Goal: Task Accomplishment & Management: Manage account settings

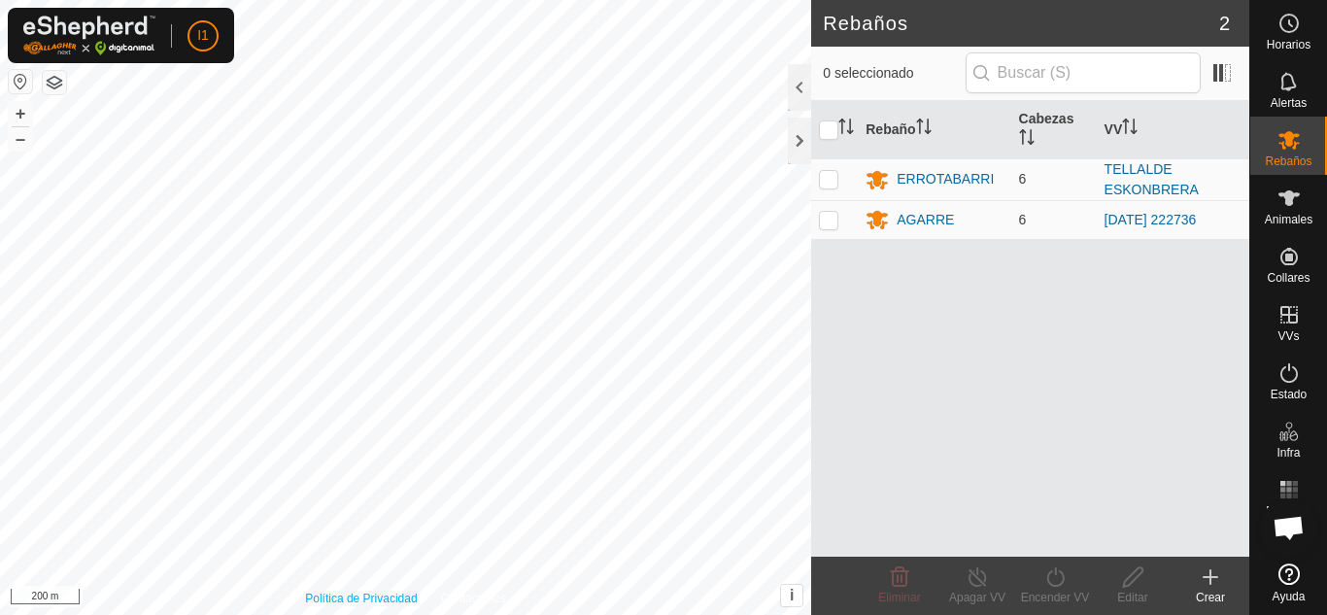
click at [327, 606] on div "Política de Privacidad Contáctenos ERROTABARRI URE Tipo: trough Capacidad: 100L…" at bounding box center [405, 307] width 811 height 615
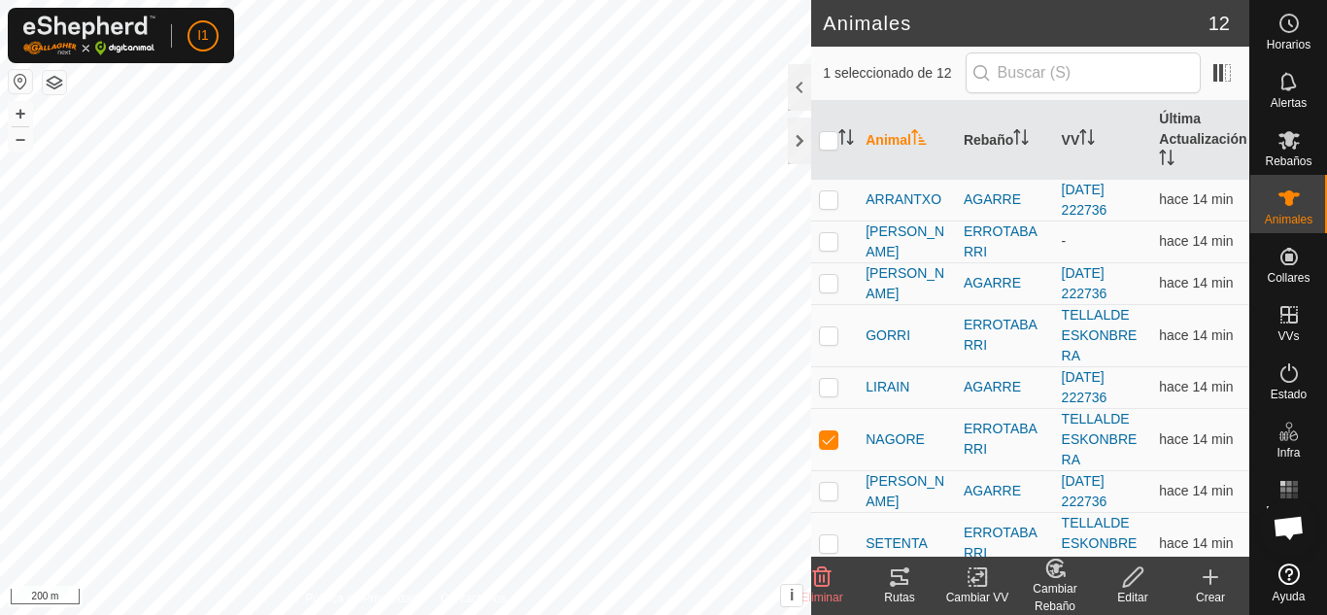
checkbox input "false"
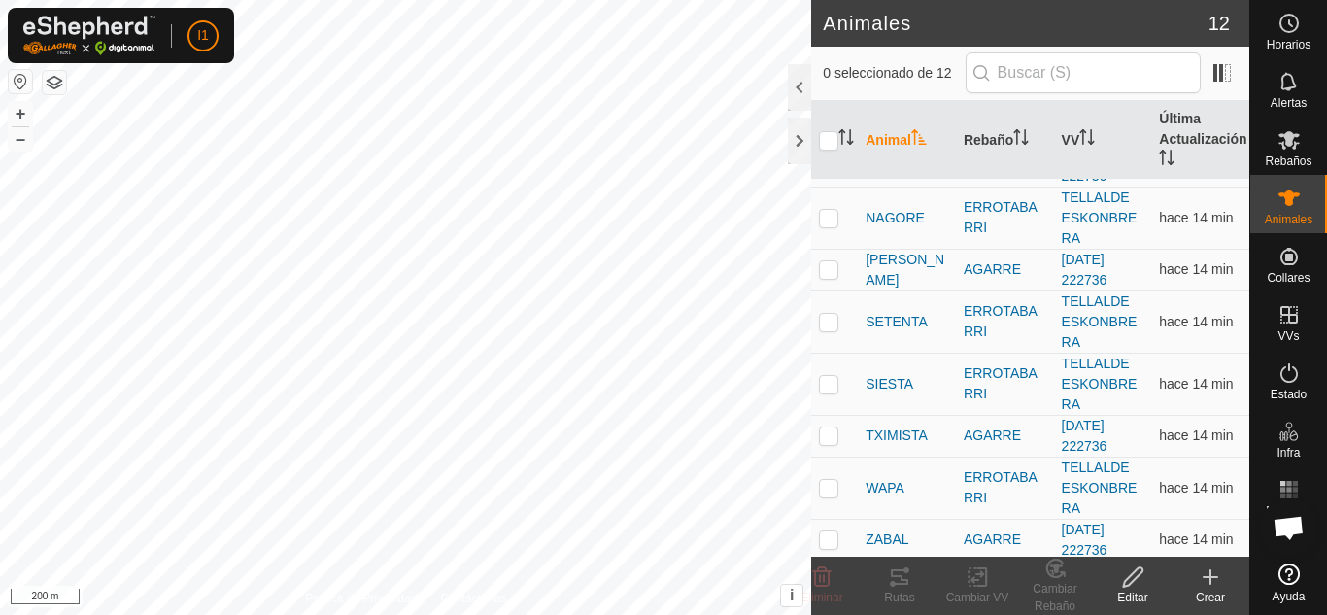
scroll to position [226, 0]
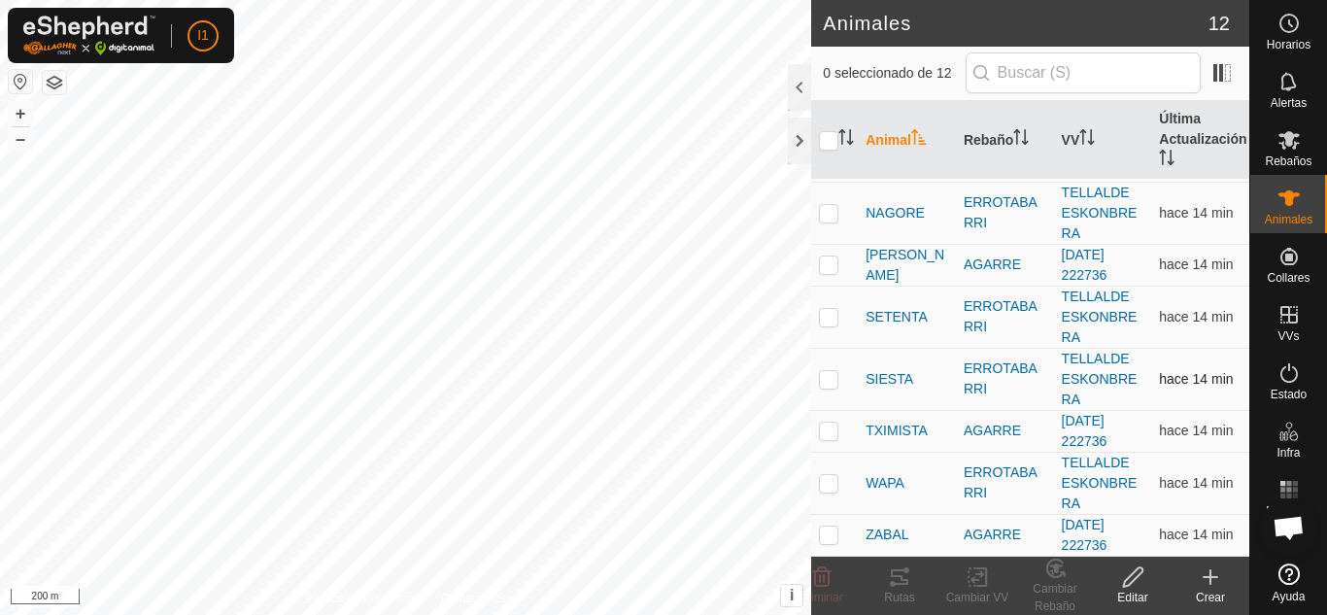
click at [848, 384] on td at bounding box center [834, 379] width 47 height 62
checkbox input "true"
click at [902, 599] on div "Rutas" at bounding box center [900, 597] width 78 height 17
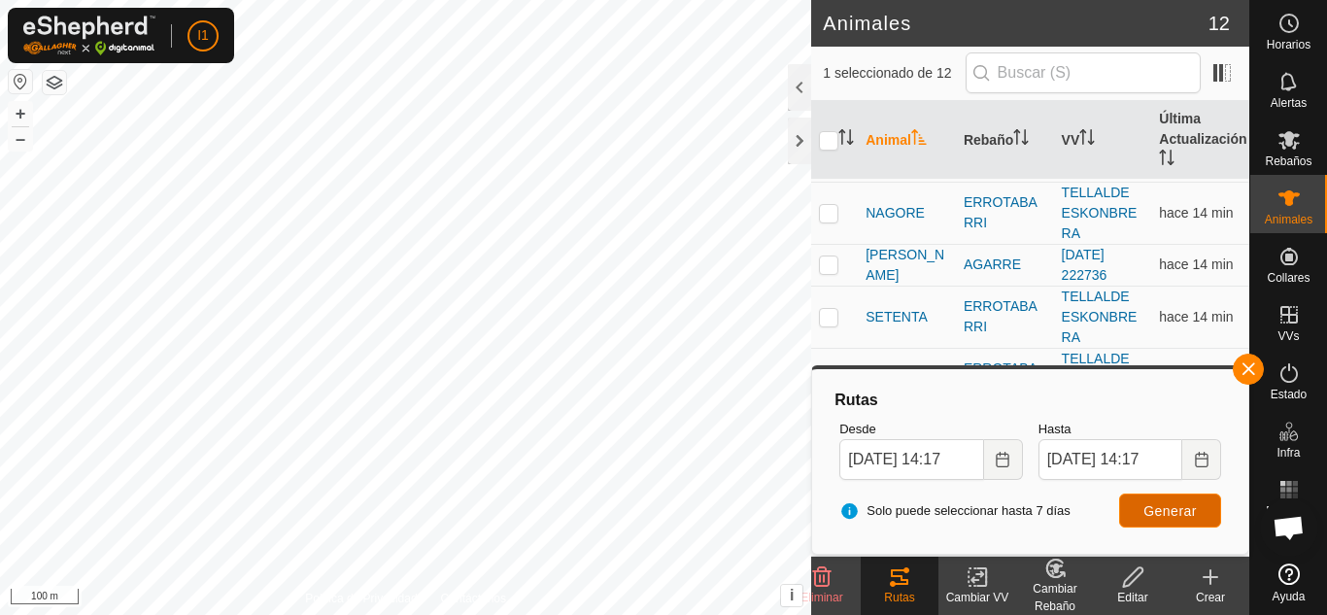
click at [1167, 512] on span "Generar" at bounding box center [1170, 511] width 53 height 16
click at [979, 458] on input "[DATE] 14:1" at bounding box center [911, 459] width 144 height 41
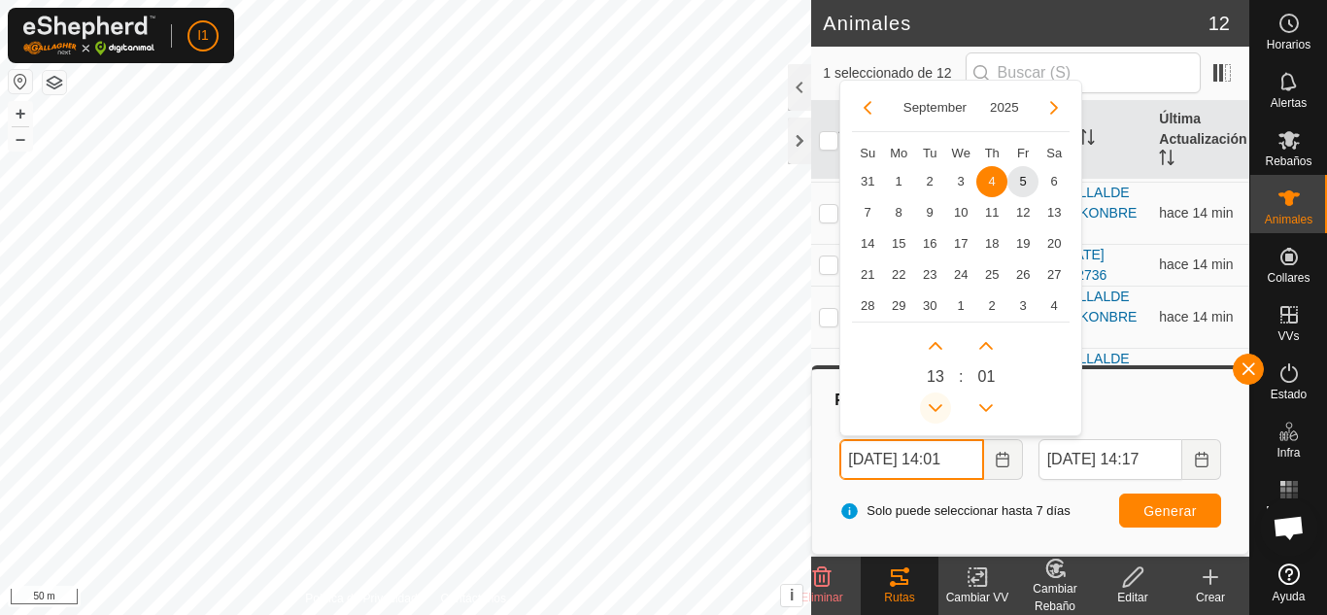
click at [939, 402] on button "Previous Hour" at bounding box center [935, 408] width 31 height 31
click at [940, 403] on span "Previous Hour" at bounding box center [940, 403] width 0 height 0
click at [939, 402] on button "Previous Hour" at bounding box center [935, 408] width 31 height 31
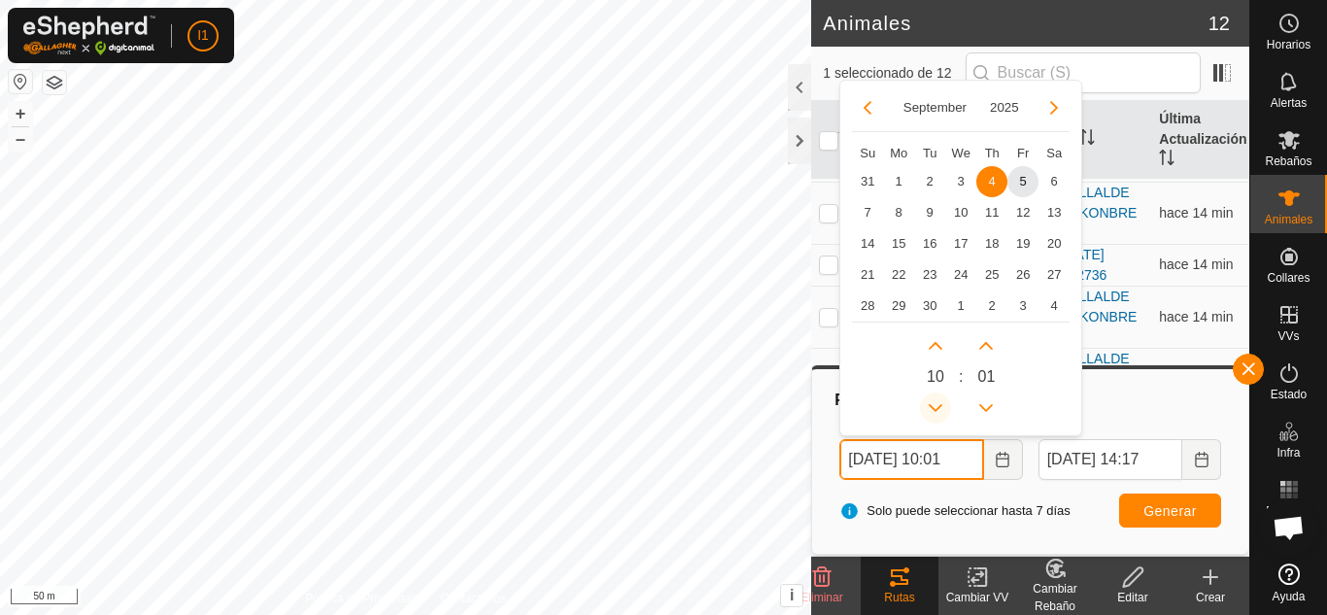
click at [939, 402] on icon "Previous Hour" at bounding box center [936, 408] width 16 height 16
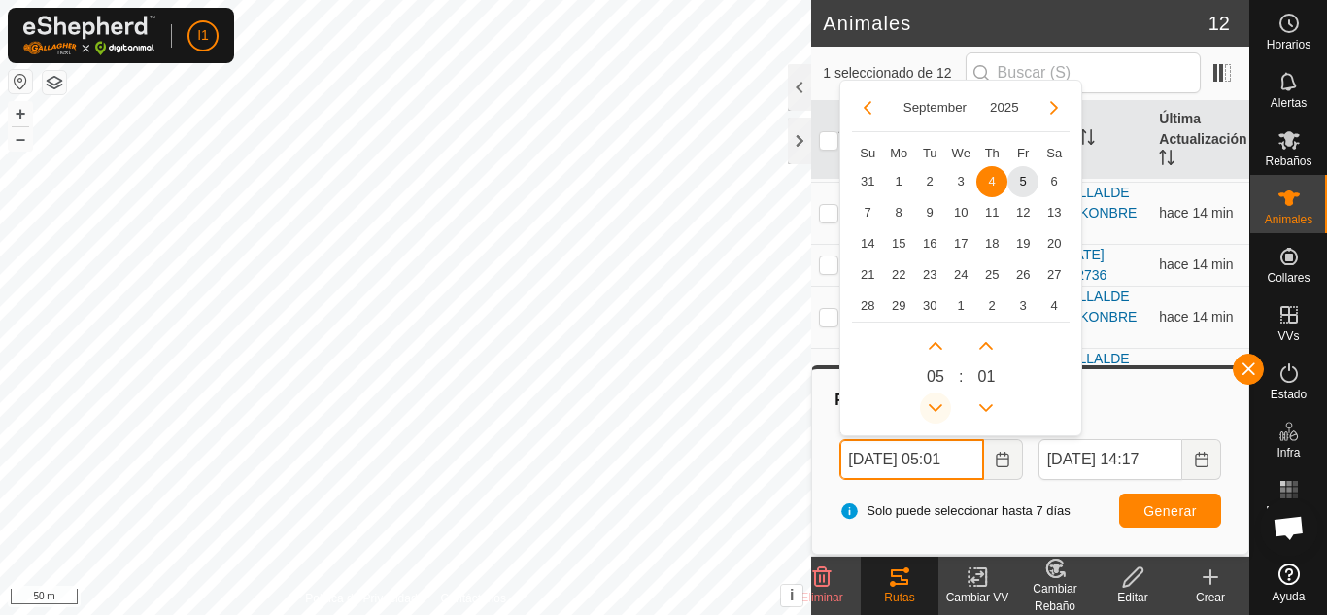
click at [939, 402] on icon "Previous Hour" at bounding box center [936, 408] width 16 height 16
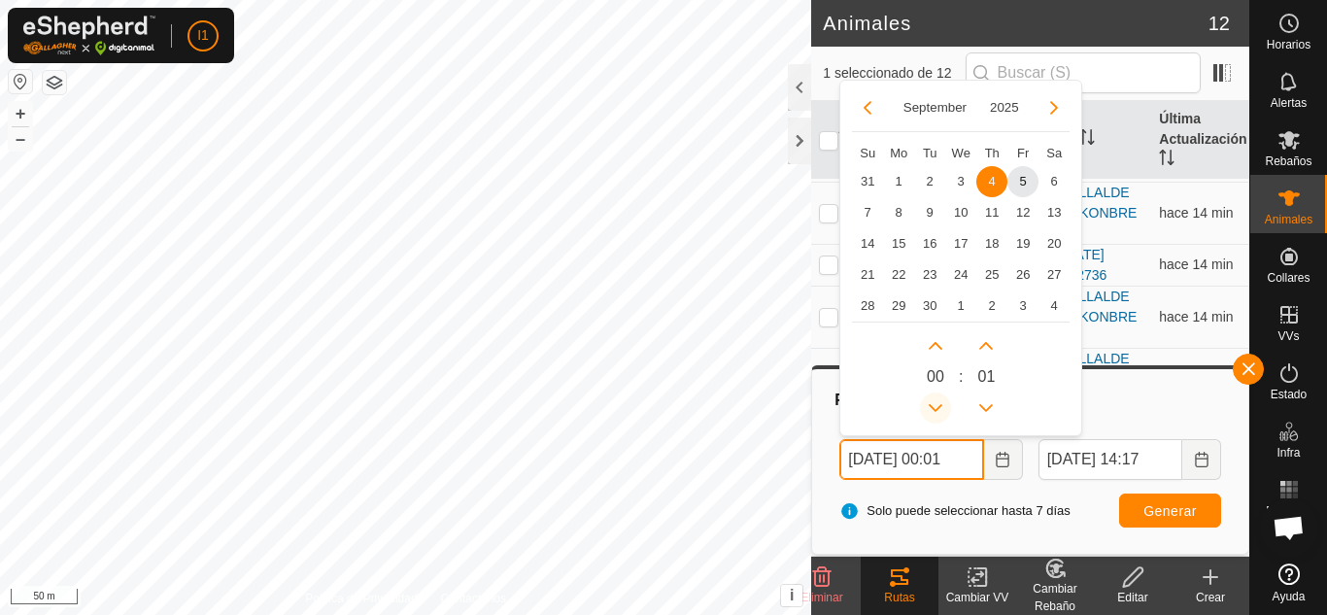
click at [939, 402] on icon "Previous Hour" at bounding box center [936, 408] width 16 height 16
click at [939, 402] on button "Previous Hour" at bounding box center [935, 408] width 31 height 31
click at [939, 402] on icon "Previous Hour" at bounding box center [936, 408] width 16 height 16
click at [939, 402] on button "Previous Hour" at bounding box center [935, 408] width 31 height 31
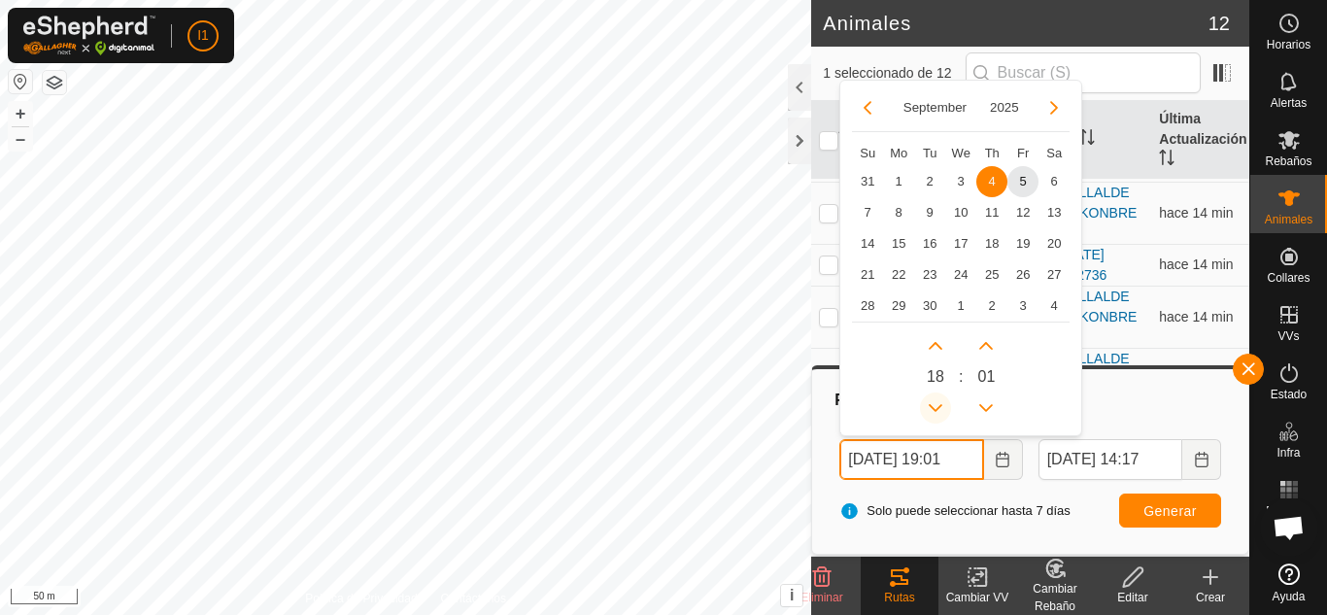
click at [939, 402] on icon "Previous Hour" at bounding box center [936, 408] width 16 height 16
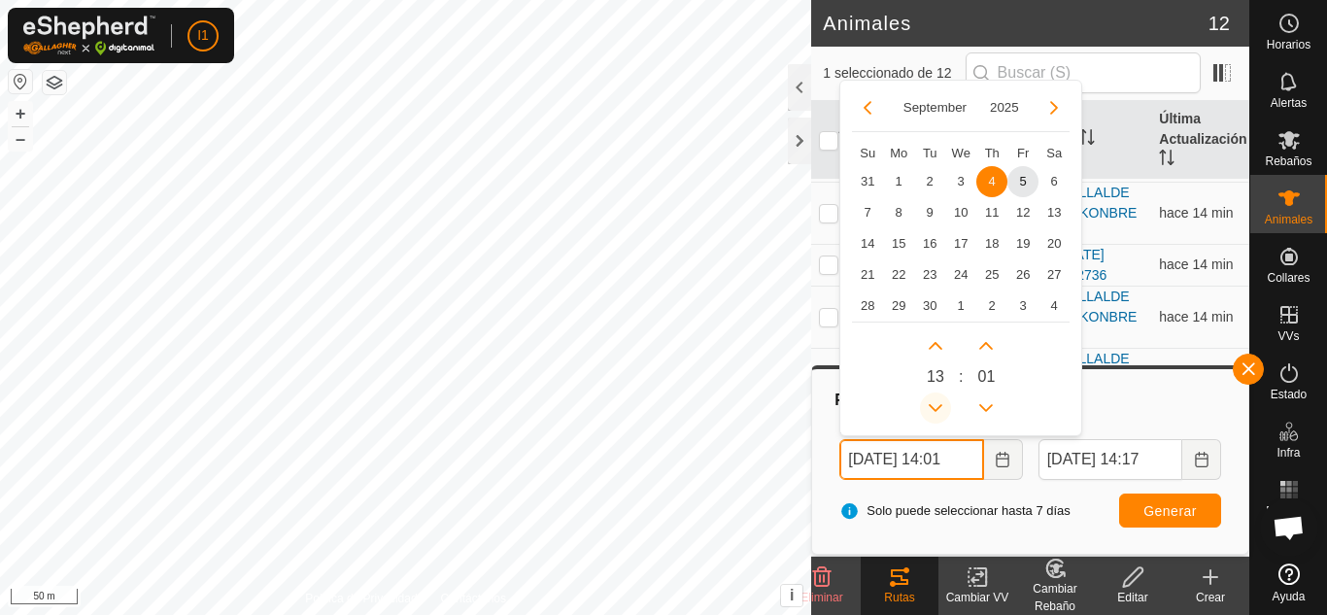
click at [939, 402] on icon "Previous Hour" at bounding box center [936, 408] width 16 height 16
click at [939, 402] on button "Previous Hour" at bounding box center [935, 408] width 31 height 31
click at [939, 402] on icon "Previous Hour" at bounding box center [936, 408] width 16 height 16
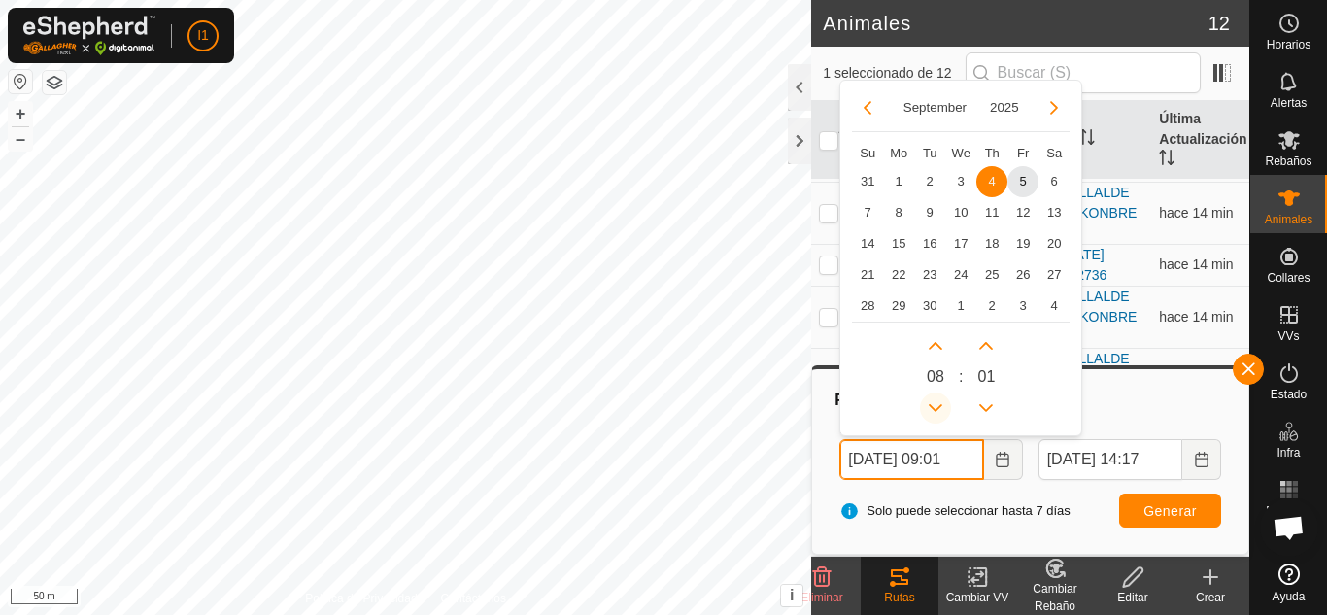
click at [939, 402] on button "Previous Hour" at bounding box center [935, 408] width 31 height 31
click at [933, 399] on button "Previous Hour" at bounding box center [935, 408] width 31 height 31
click at [934, 400] on span "Previous Hour" at bounding box center [934, 400] width 0 height 0
click at [933, 399] on button "Previous Hour" at bounding box center [935, 408] width 31 height 31
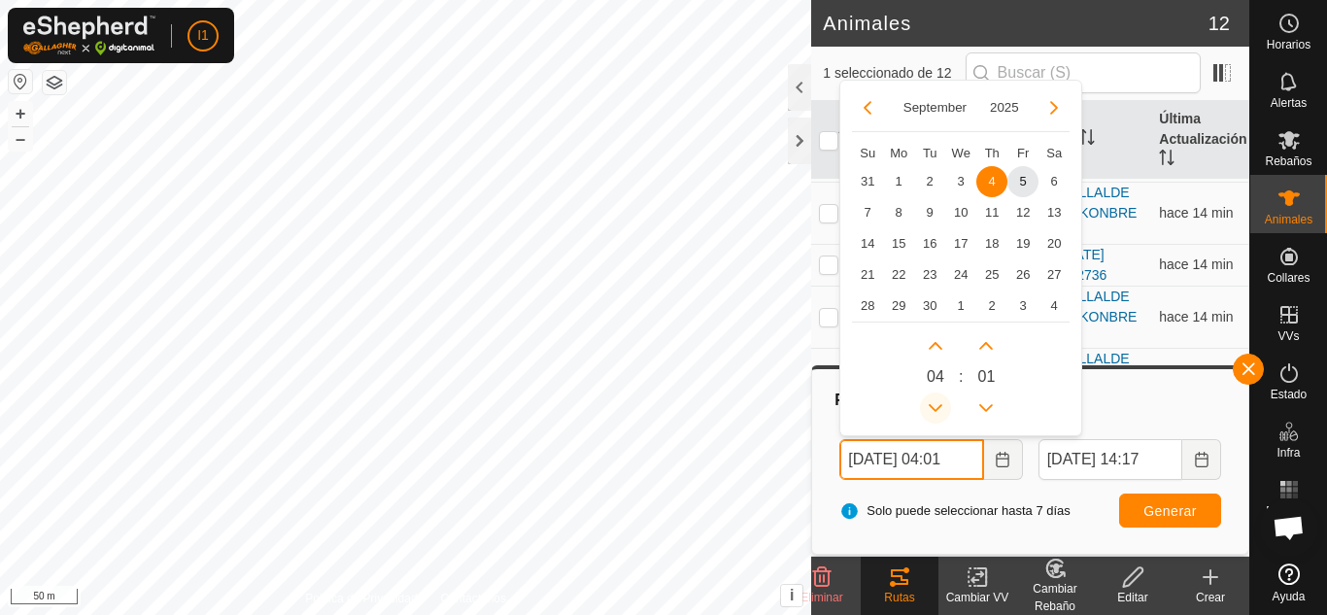
click at [933, 399] on button "Previous Hour" at bounding box center [935, 408] width 31 height 31
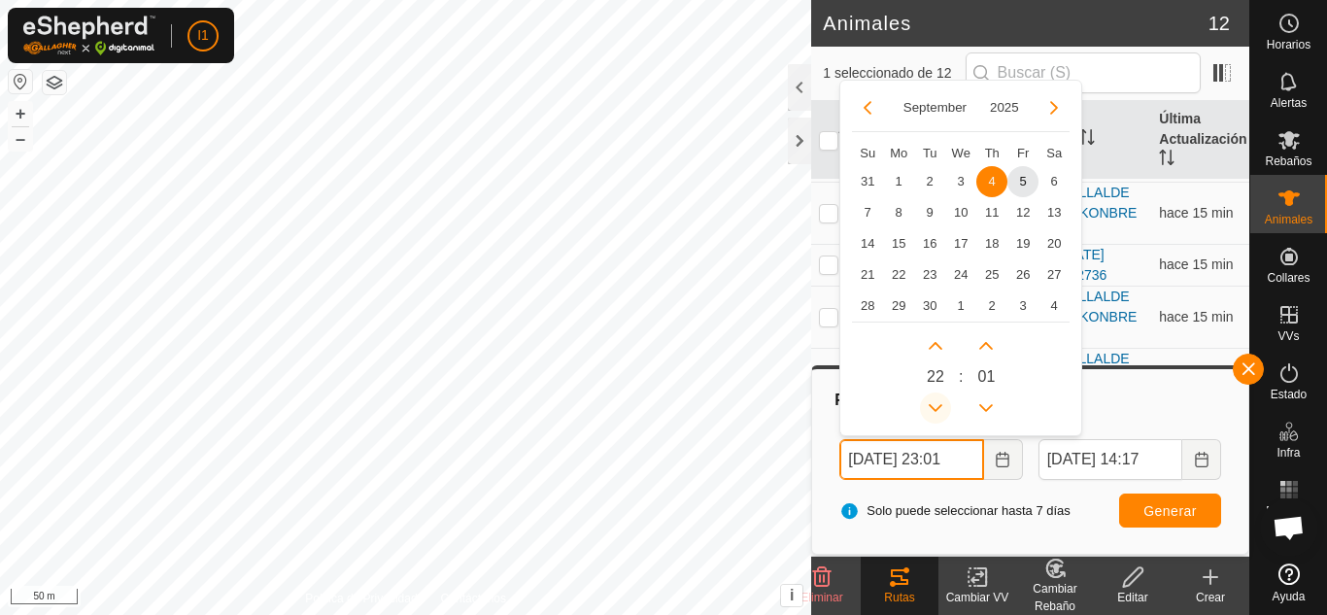
click at [933, 399] on button "Previous Hour" at bounding box center [935, 408] width 31 height 31
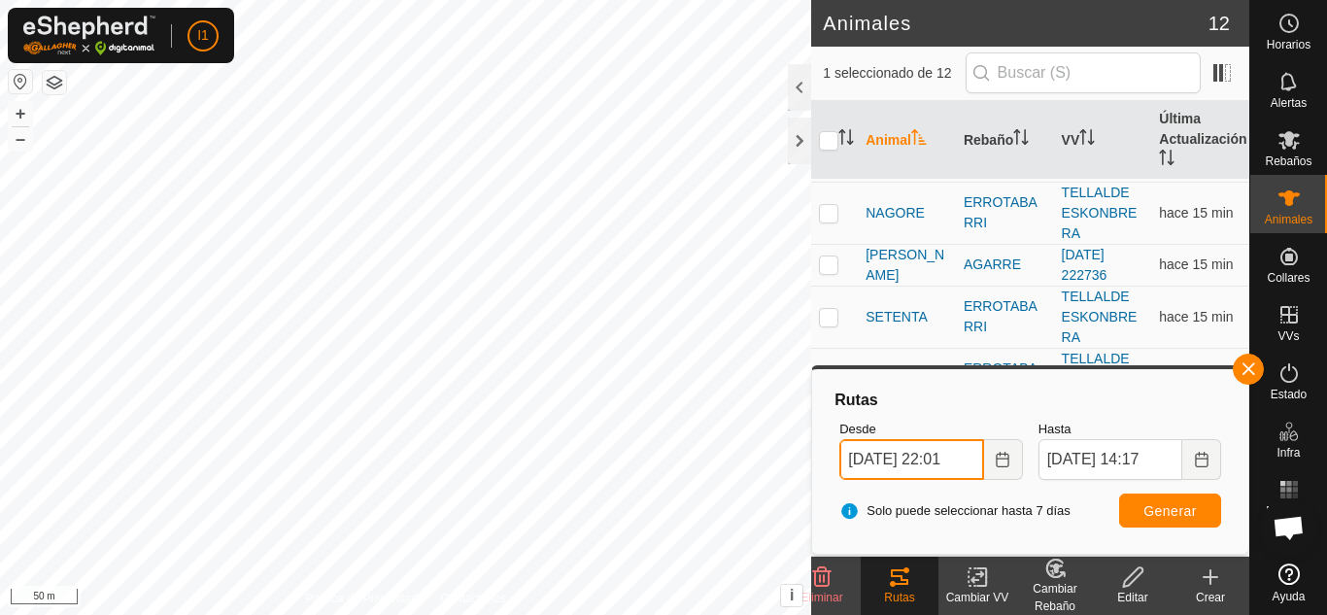
type input "[DATE] 22:01"
click at [1145, 512] on span "Generar" at bounding box center [1170, 511] width 53 height 16
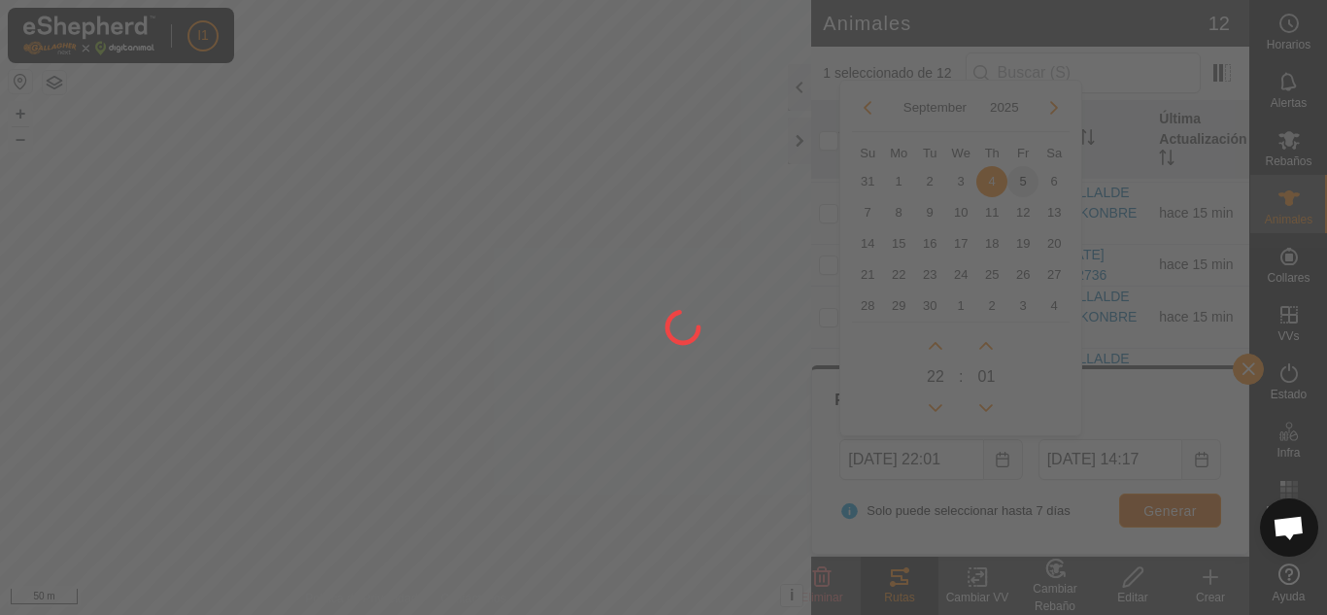
scroll to position [0, 0]
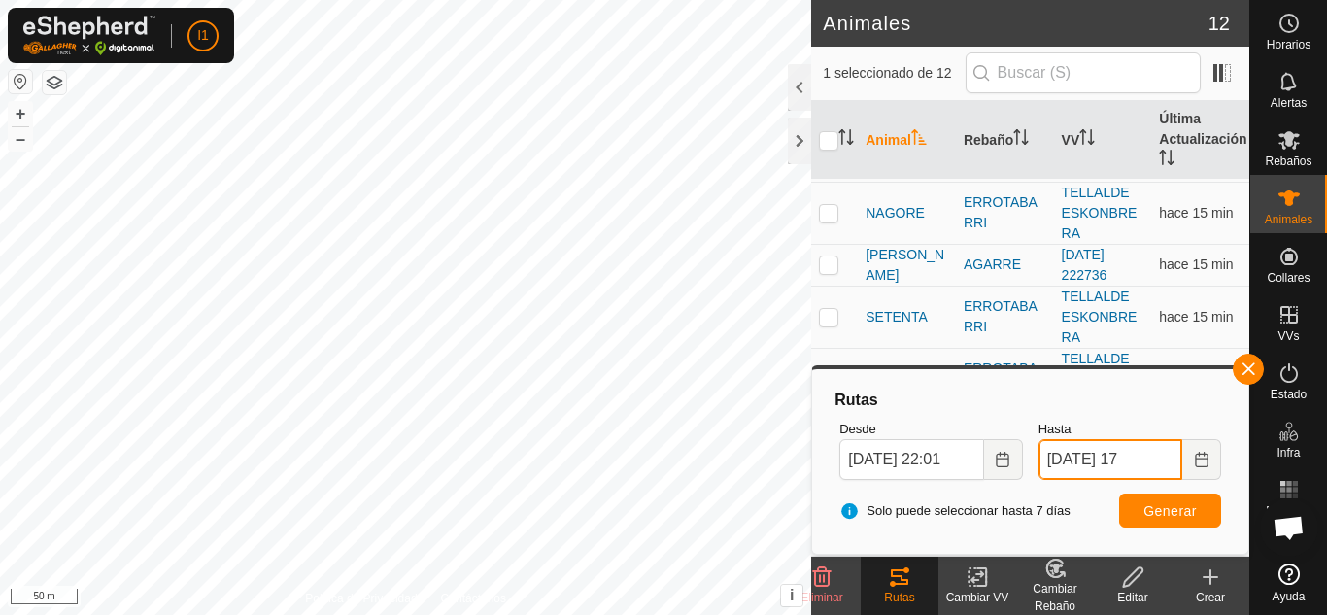
type input "[DATE] 1"
click at [1149, 467] on input "[DATE] 1" at bounding box center [1111, 459] width 144 height 41
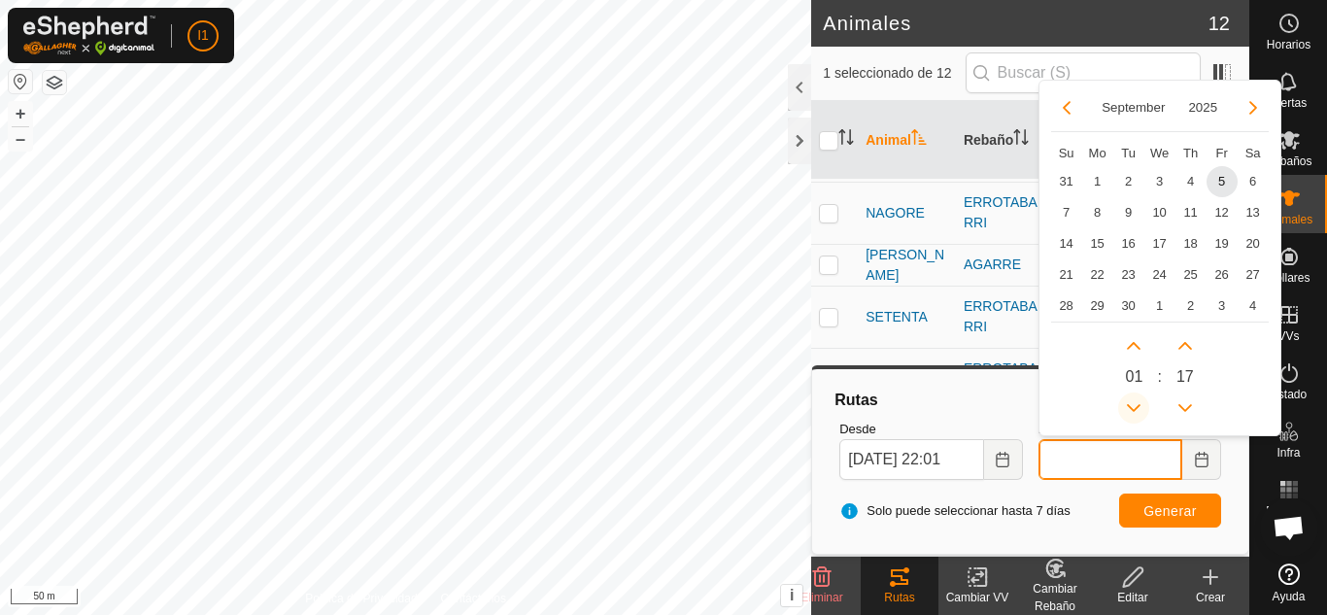
click at [1142, 407] on button "Previous Hour" at bounding box center [1133, 408] width 31 height 31
click at [1143, 408] on span "Previous Hour" at bounding box center [1143, 408] width 0 height 0
click at [1142, 407] on button "Previous Hour" at bounding box center [1133, 408] width 31 height 31
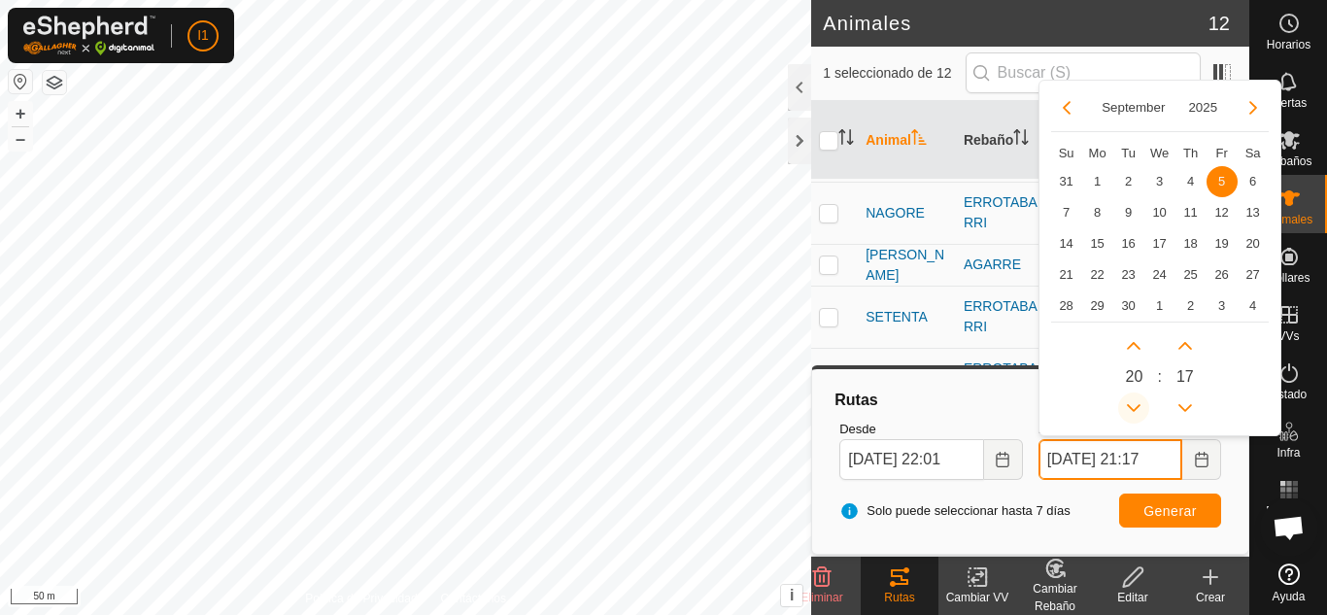
click at [1143, 408] on span "Previous Hour" at bounding box center [1143, 408] width 0 height 0
click at [1142, 407] on button "Previous Hour" at bounding box center [1133, 408] width 31 height 31
click at [1143, 408] on span "Previous Hour" at bounding box center [1143, 408] width 0 height 0
click at [1142, 407] on button "Previous Hour" at bounding box center [1133, 408] width 31 height 31
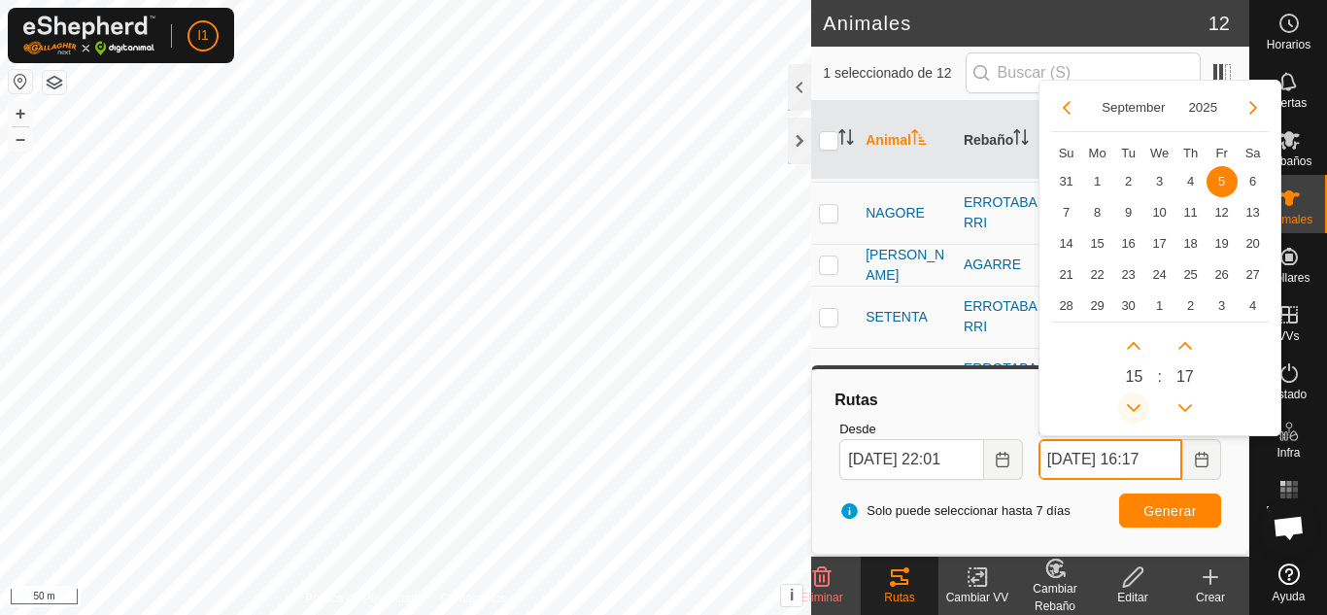
click at [1142, 407] on button "Previous Hour" at bounding box center [1133, 408] width 31 height 31
click at [1142, 407] on icon "Previous Hour" at bounding box center [1134, 408] width 16 height 16
click at [1142, 407] on button "Previous Hour" at bounding box center [1133, 408] width 31 height 31
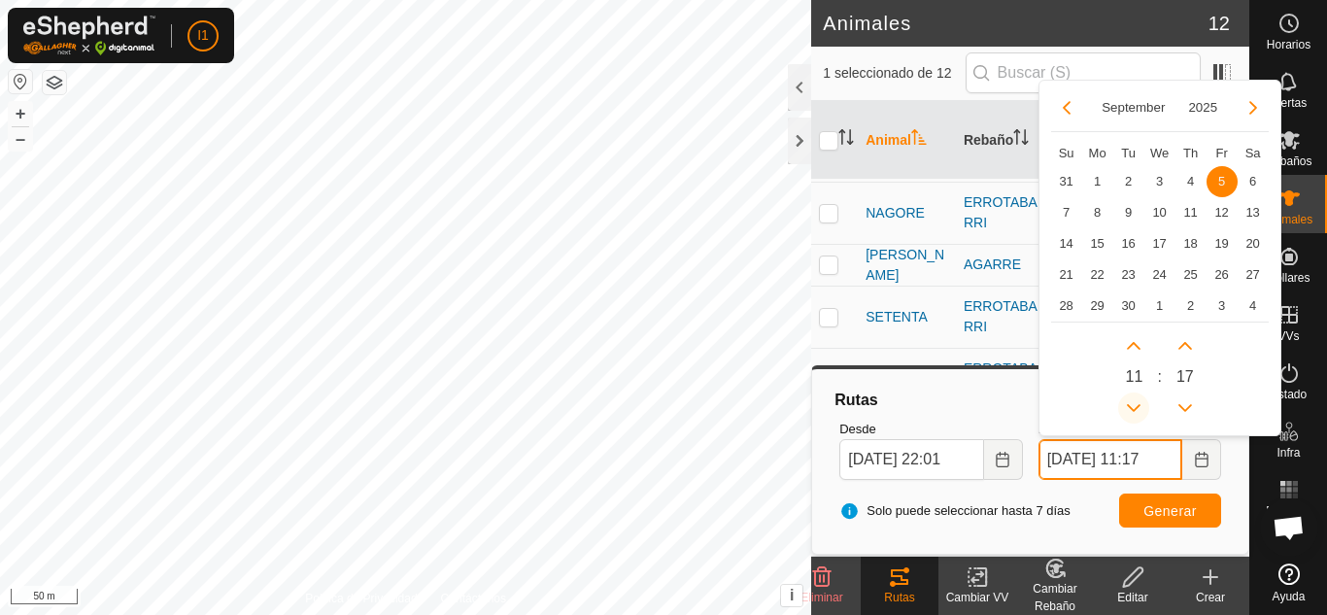
click at [1142, 407] on button "Previous Hour" at bounding box center [1133, 408] width 31 height 31
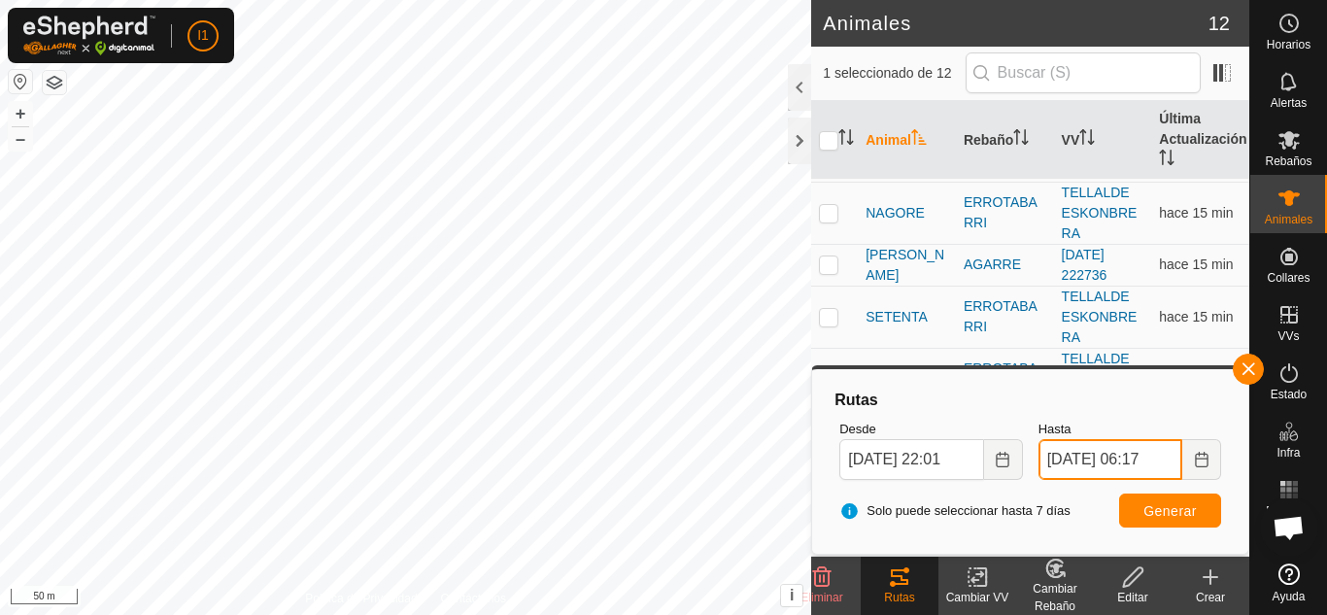
type input "[DATE] 06:17"
click at [1149, 509] on span "Generar" at bounding box center [1170, 511] width 53 height 16
click at [801, 130] on div at bounding box center [799, 141] width 23 height 47
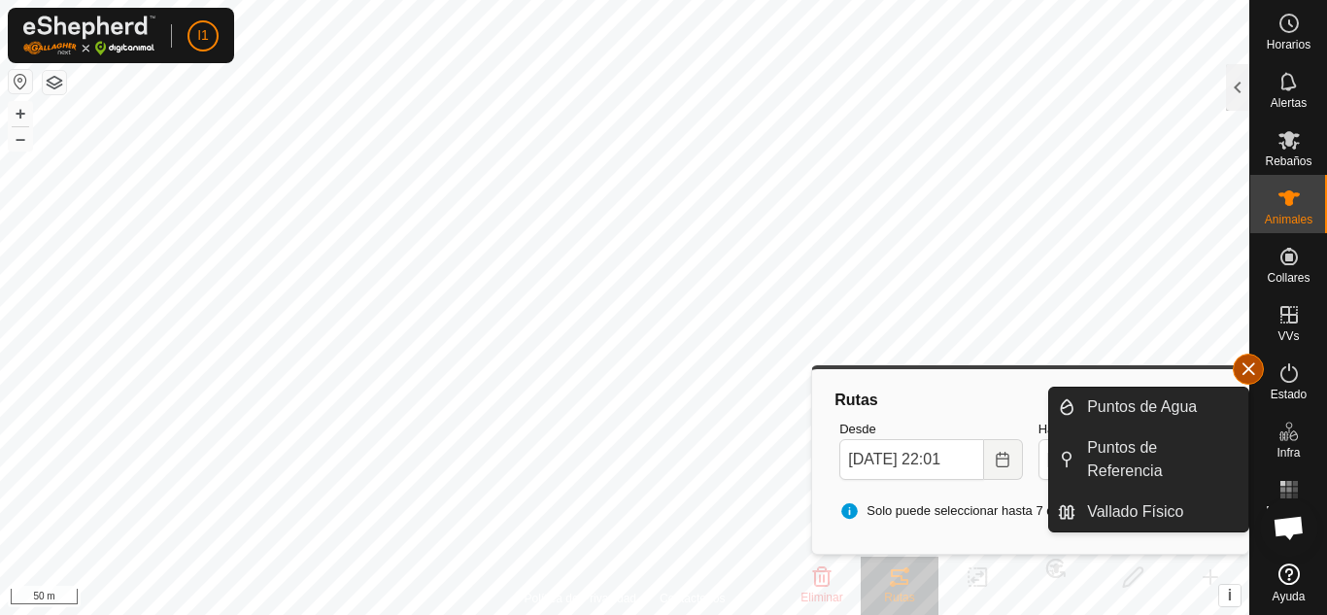
click at [1255, 355] on button "button" at bounding box center [1248, 369] width 31 height 31
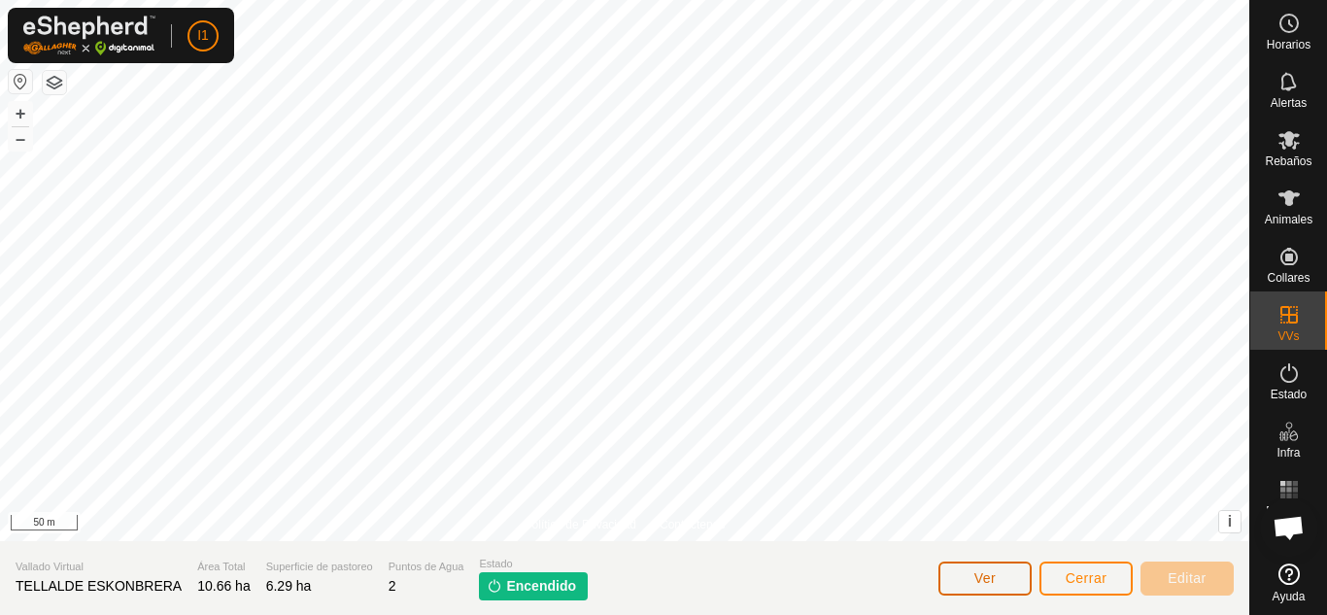
click at [1015, 575] on button "Ver" at bounding box center [985, 579] width 93 height 34
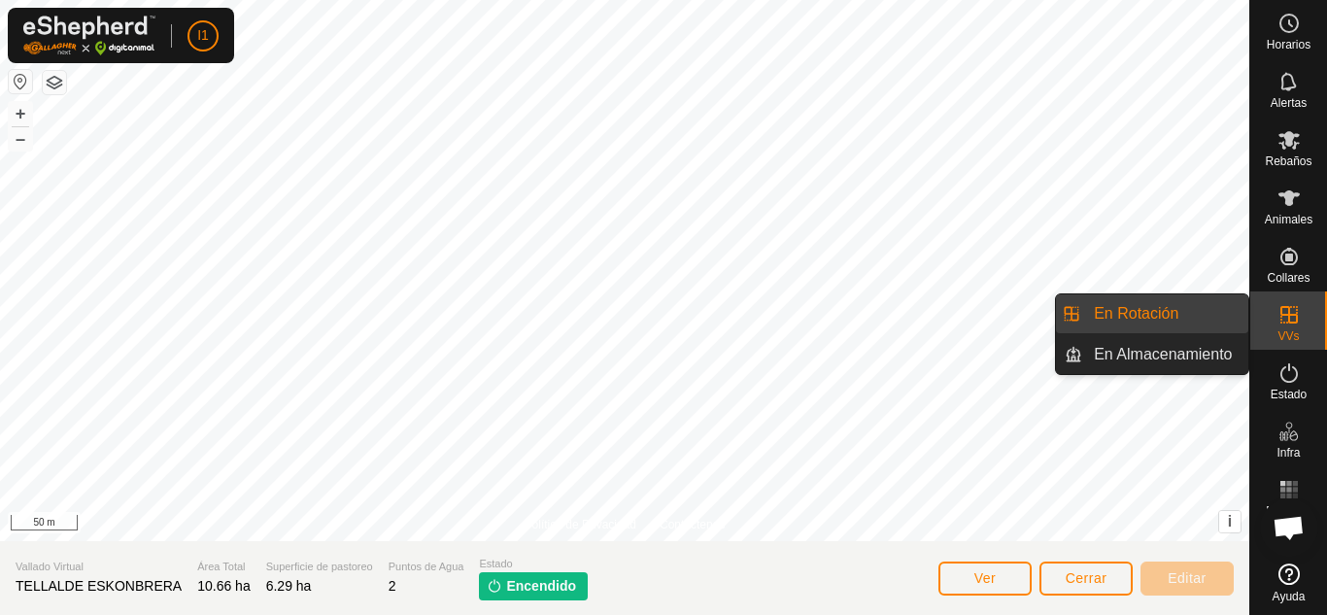
click at [1207, 311] on link "En Rotación" at bounding box center [1165, 313] width 166 height 39
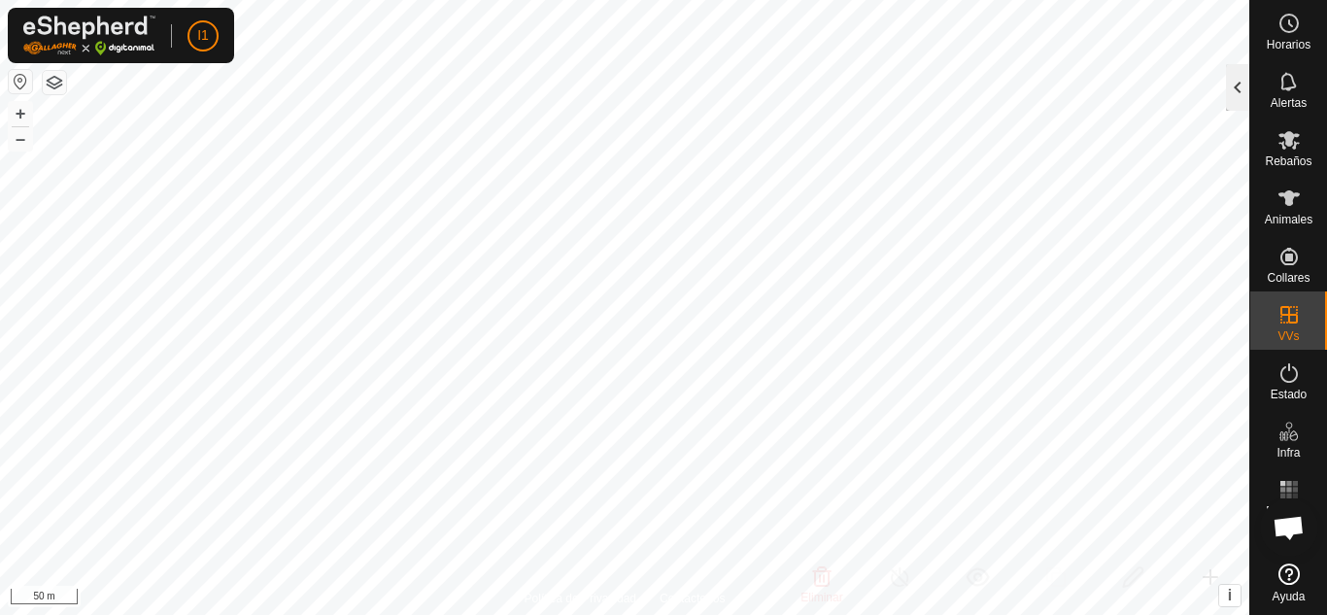
click at [1236, 91] on div at bounding box center [1237, 87] width 23 height 47
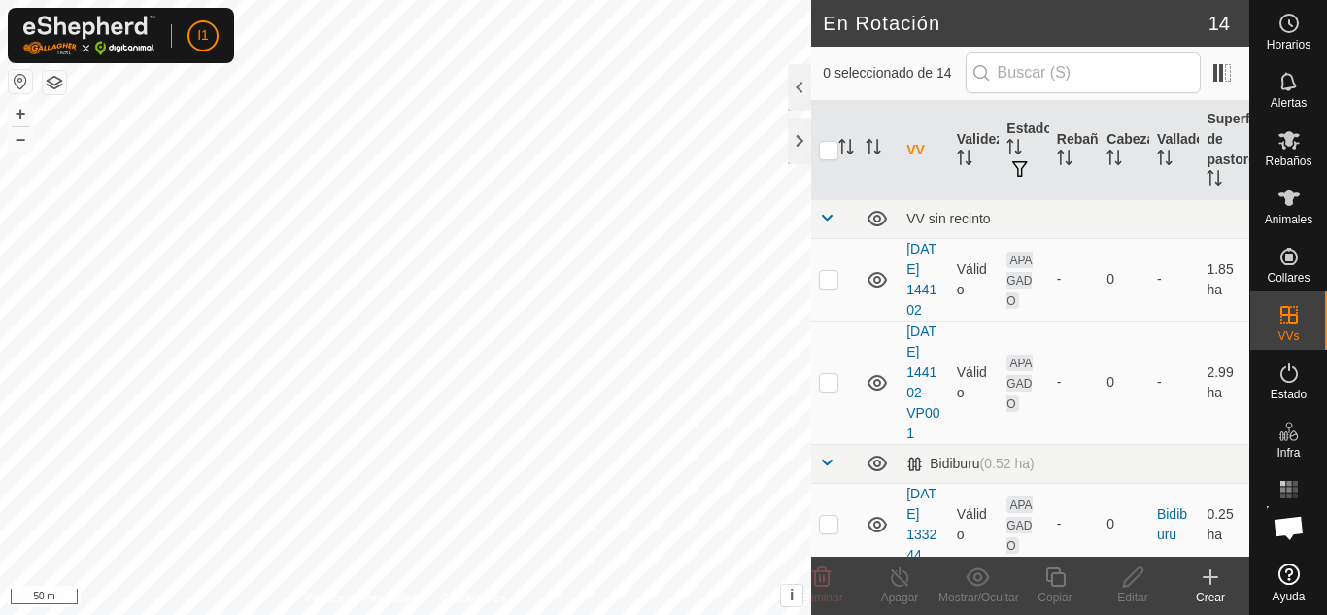
checkbox input "true"
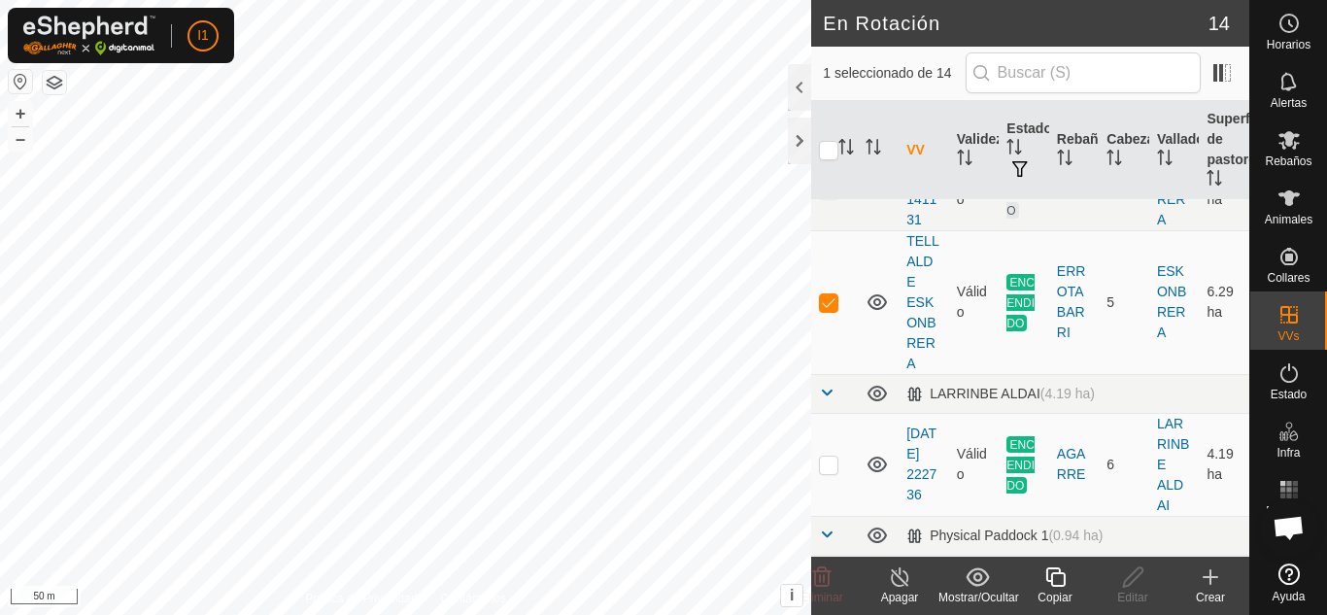
scroll to position [880, 0]
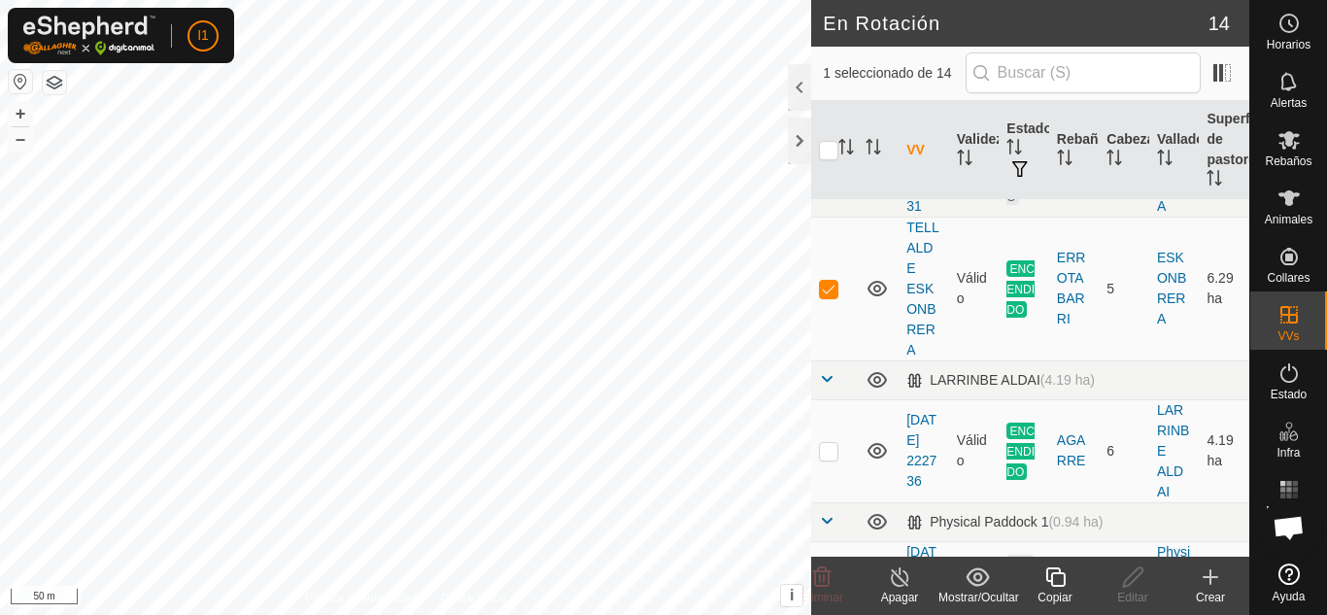
click at [1066, 580] on icon at bounding box center [1056, 576] width 24 height 23
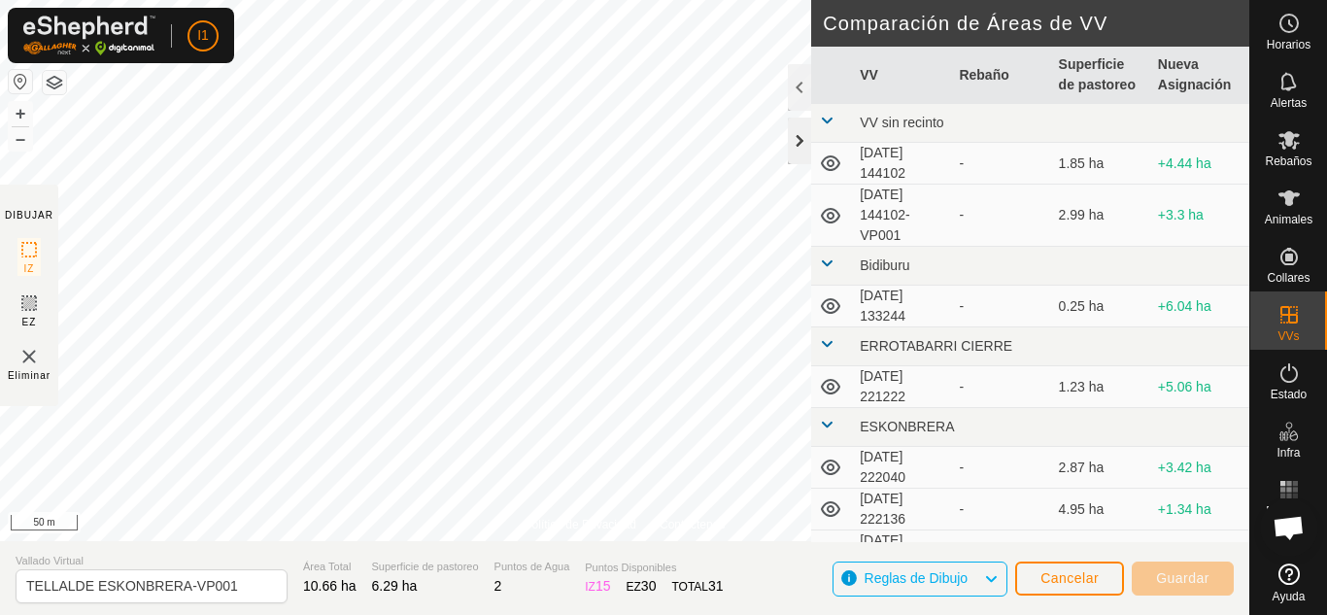
click at [805, 149] on div at bounding box center [799, 141] width 23 height 47
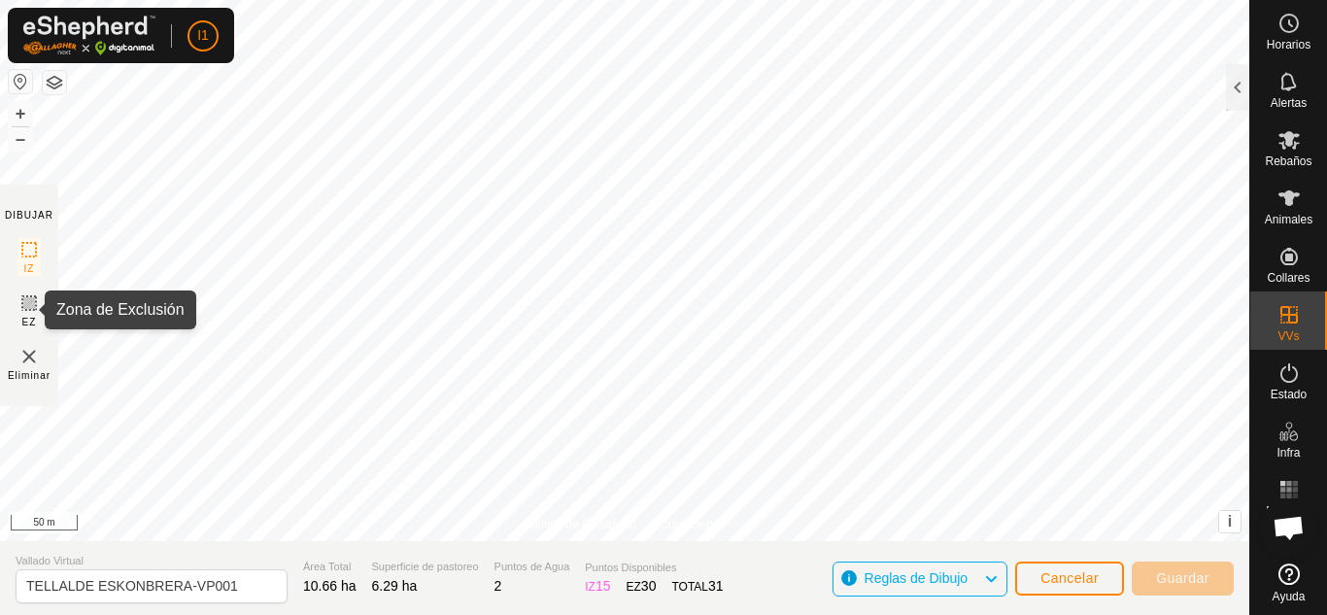
click at [31, 307] on icon at bounding box center [28, 302] width 23 height 23
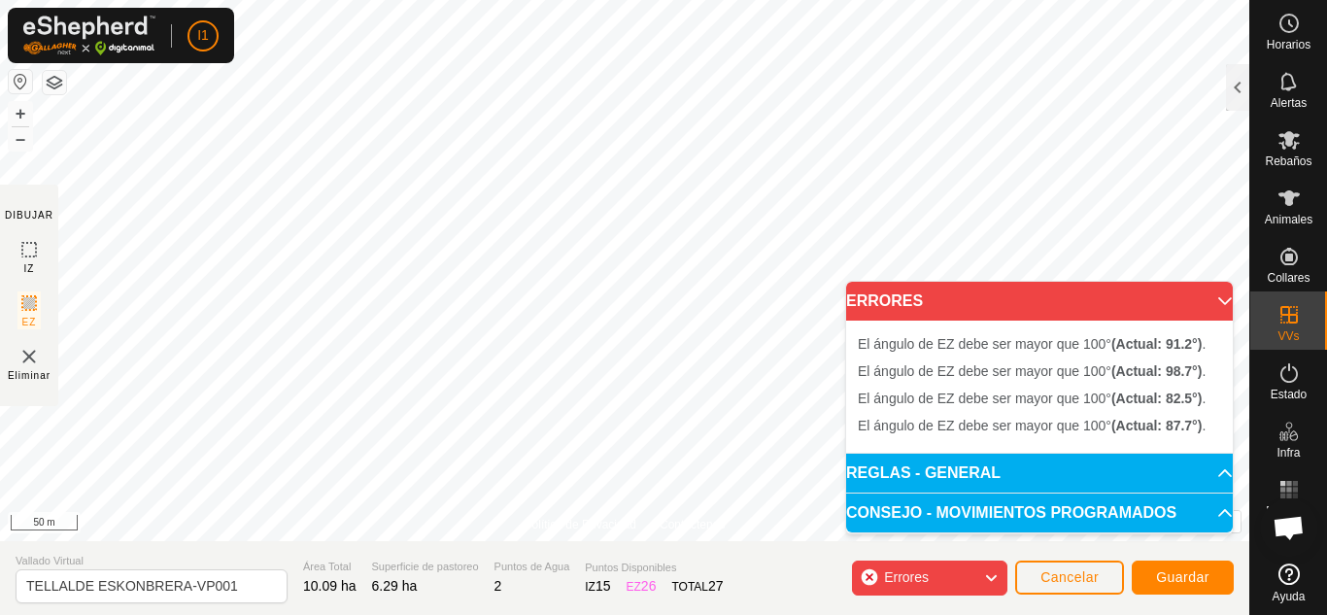
click at [945, 586] on div "Errores" at bounding box center [929, 578] width 155 height 35
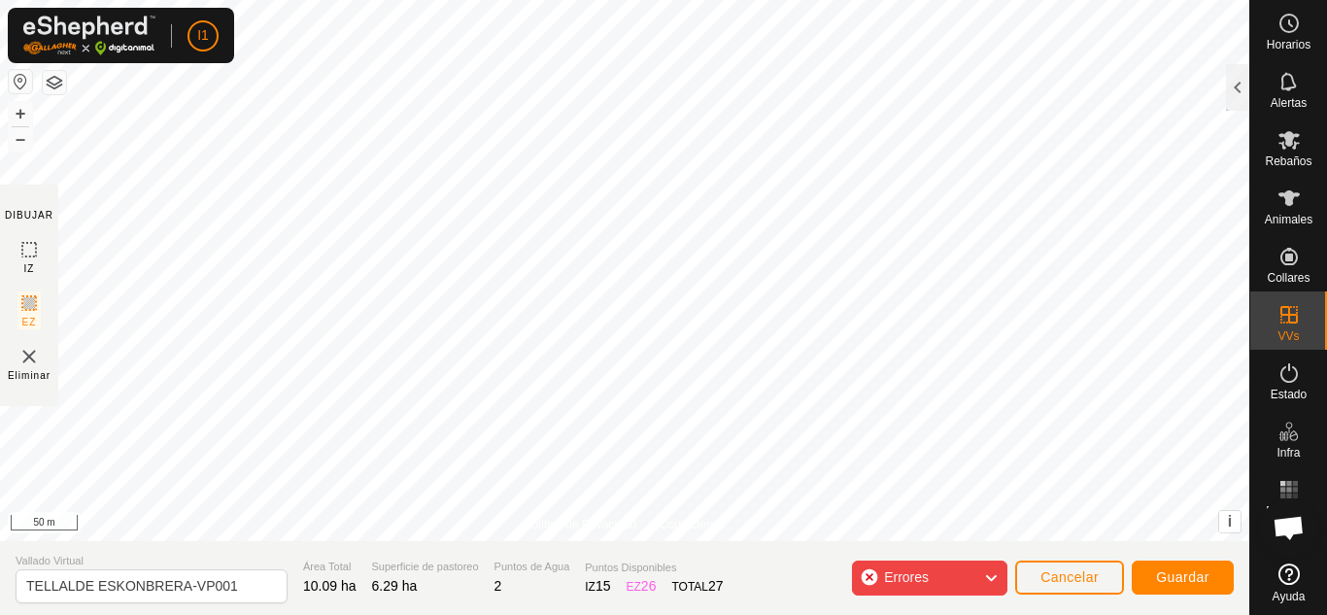
drag, startPoint x: 945, startPoint y: 586, endPoint x: 899, endPoint y: 582, distance: 46.8
click at [899, 582] on span "Errores" at bounding box center [906, 577] width 45 height 16
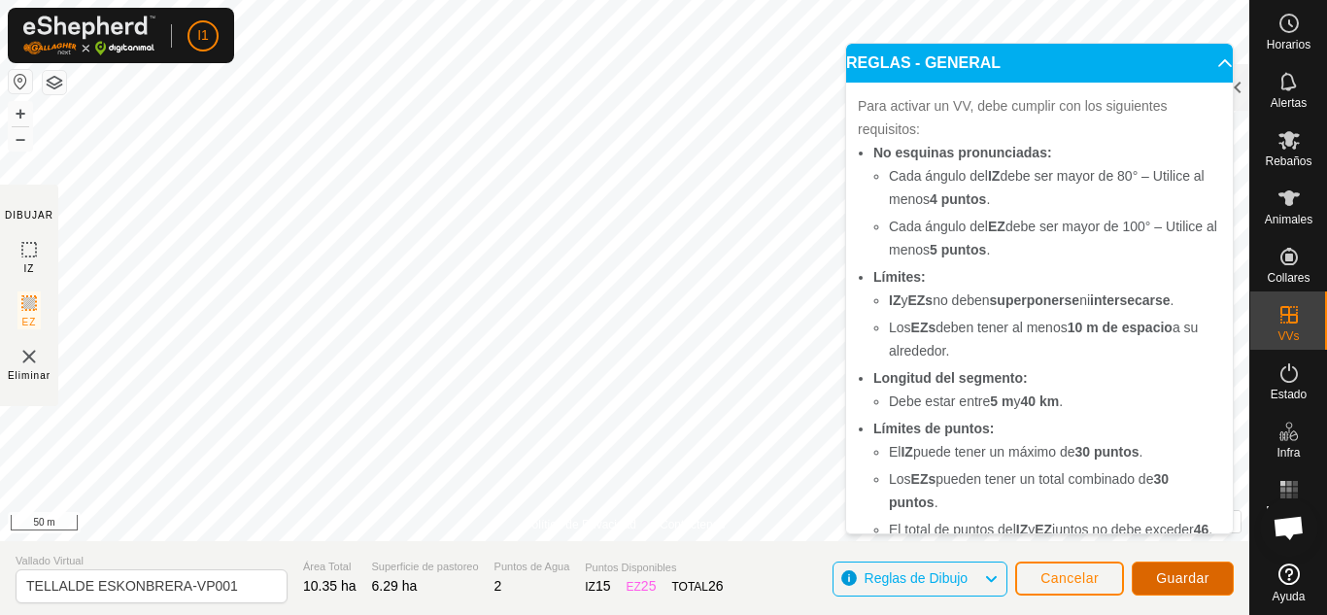
click at [1167, 576] on span "Guardar" at bounding box center [1182, 578] width 53 height 16
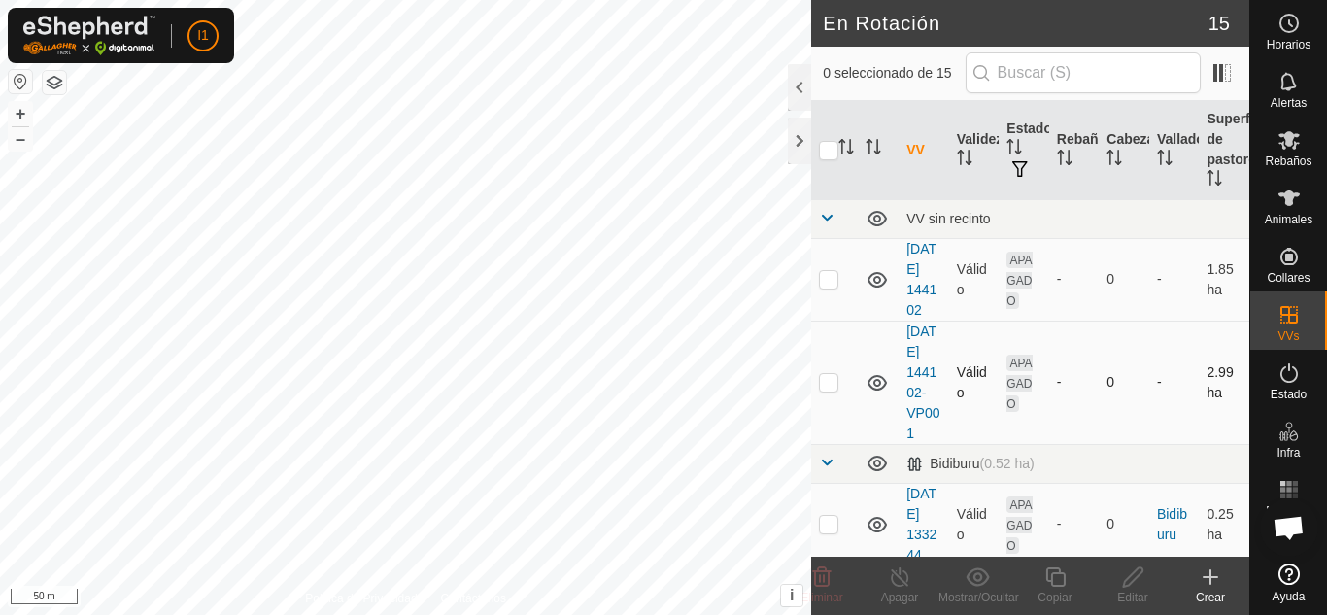
checkbox input "true"
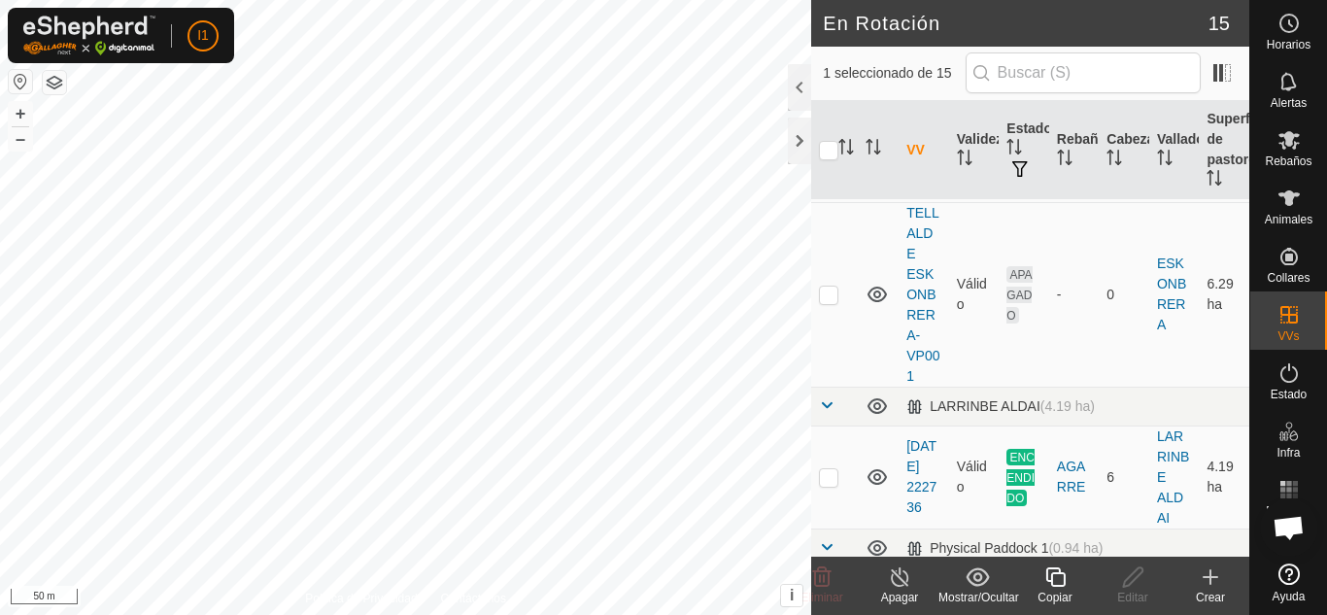
scroll to position [947, 0]
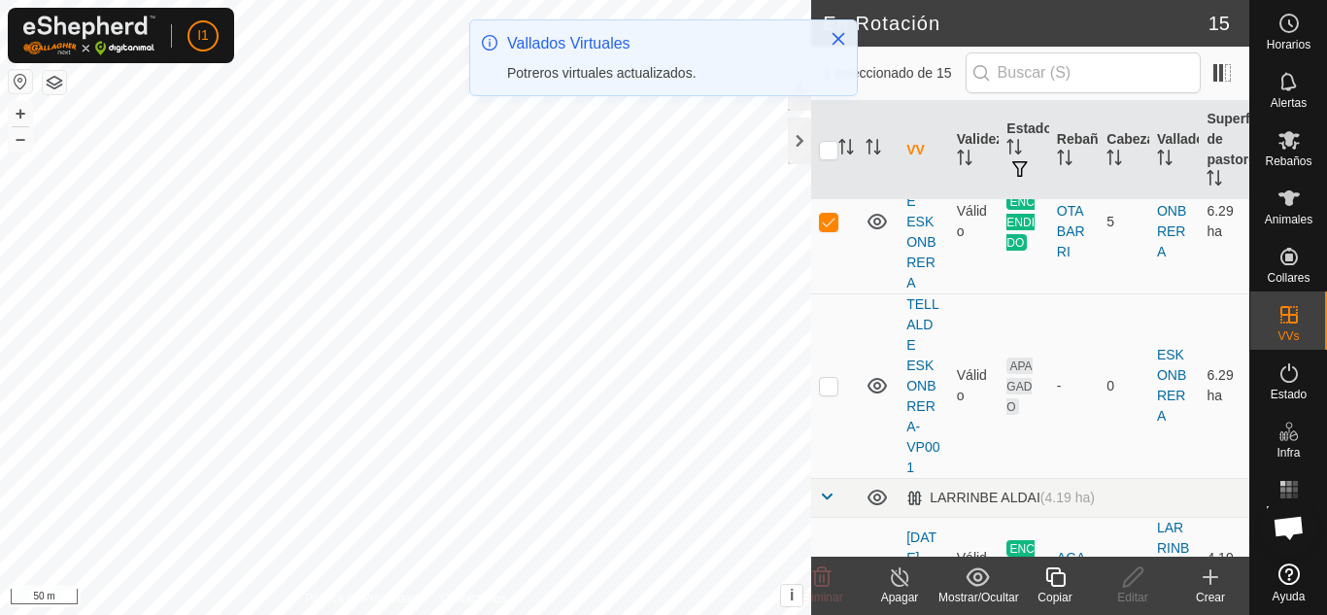
click at [908, 588] on icon at bounding box center [900, 576] width 24 height 23
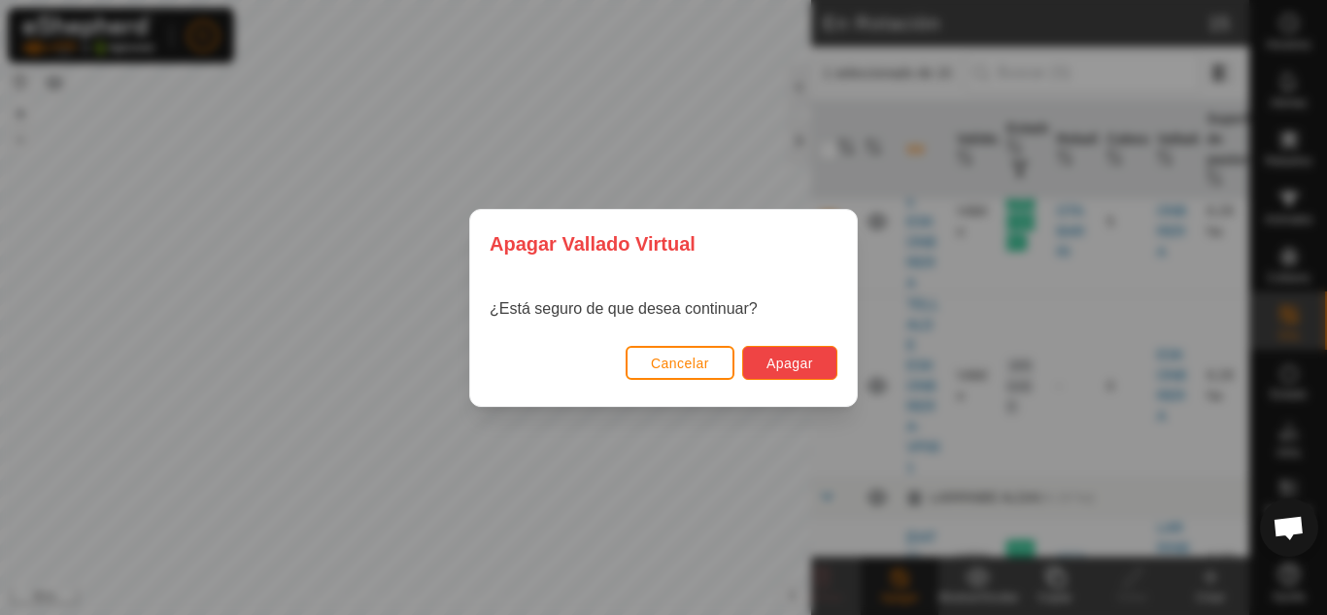
click at [815, 377] on button "Apagar" at bounding box center [789, 363] width 95 height 34
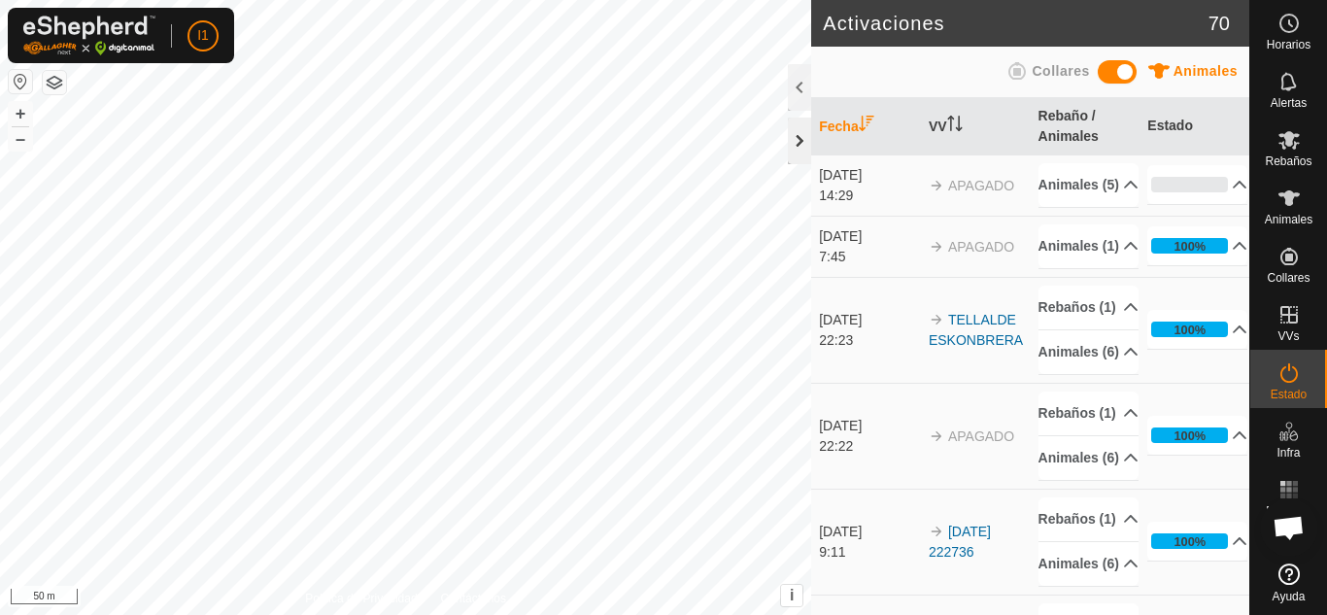
click at [806, 150] on div at bounding box center [799, 141] width 23 height 47
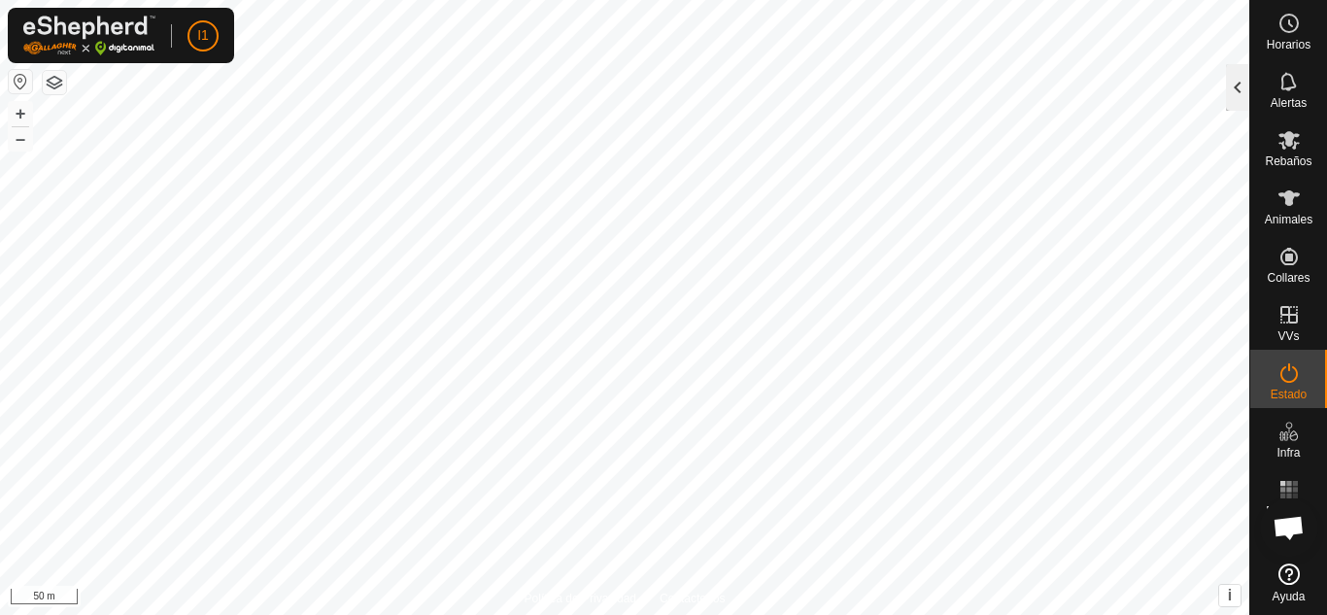
click at [1248, 66] on div at bounding box center [1237, 87] width 23 height 47
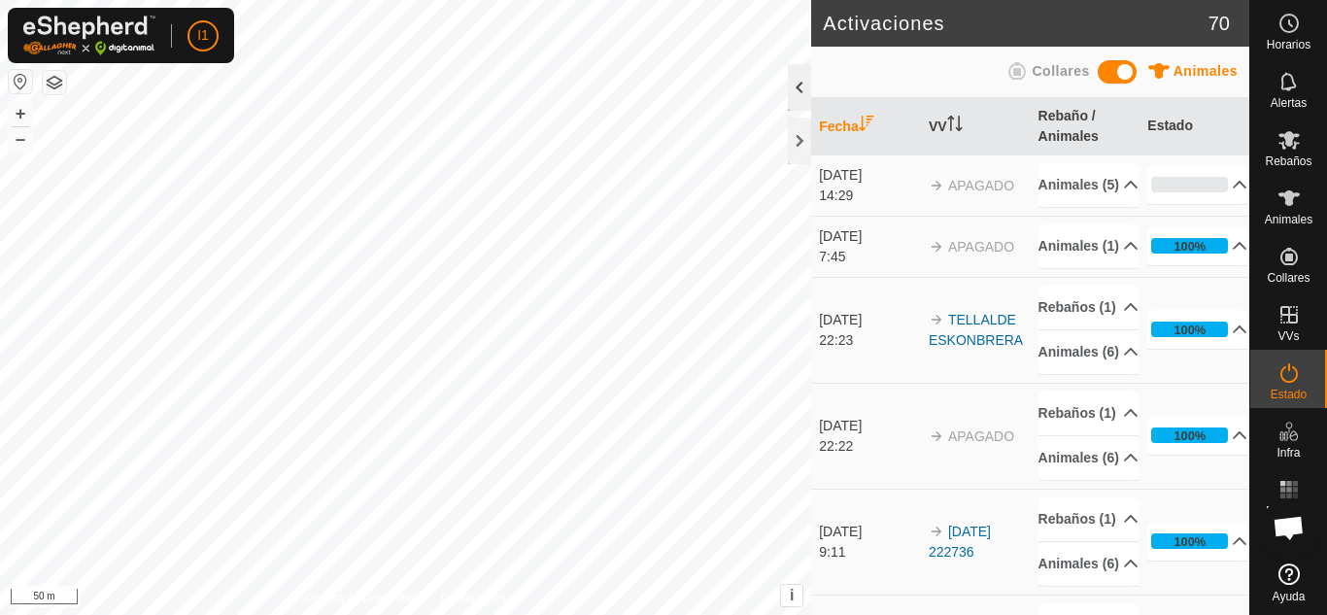
click at [802, 107] on div at bounding box center [799, 87] width 23 height 47
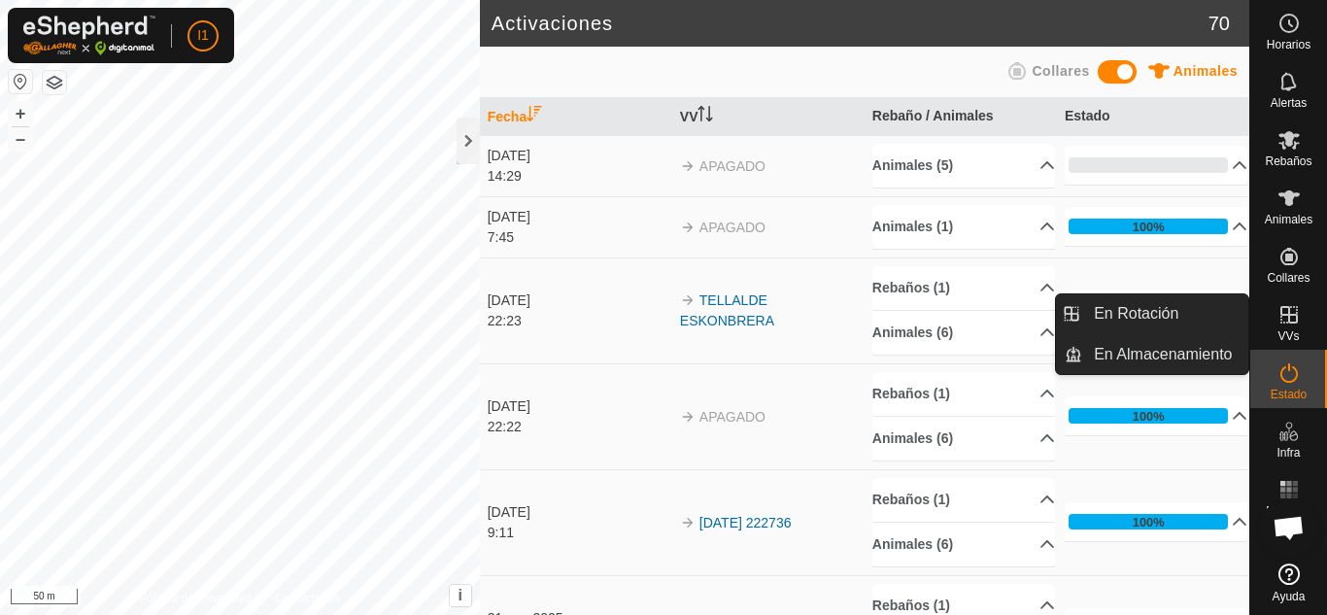
drag, startPoint x: 1304, startPoint y: 338, endPoint x: 1290, endPoint y: 327, distance: 17.3
click at [1290, 327] on es-virtualpaddocks-svg-icon at bounding box center [1289, 314] width 35 height 31
click at [1199, 313] on link "En Rotación" at bounding box center [1165, 313] width 166 height 39
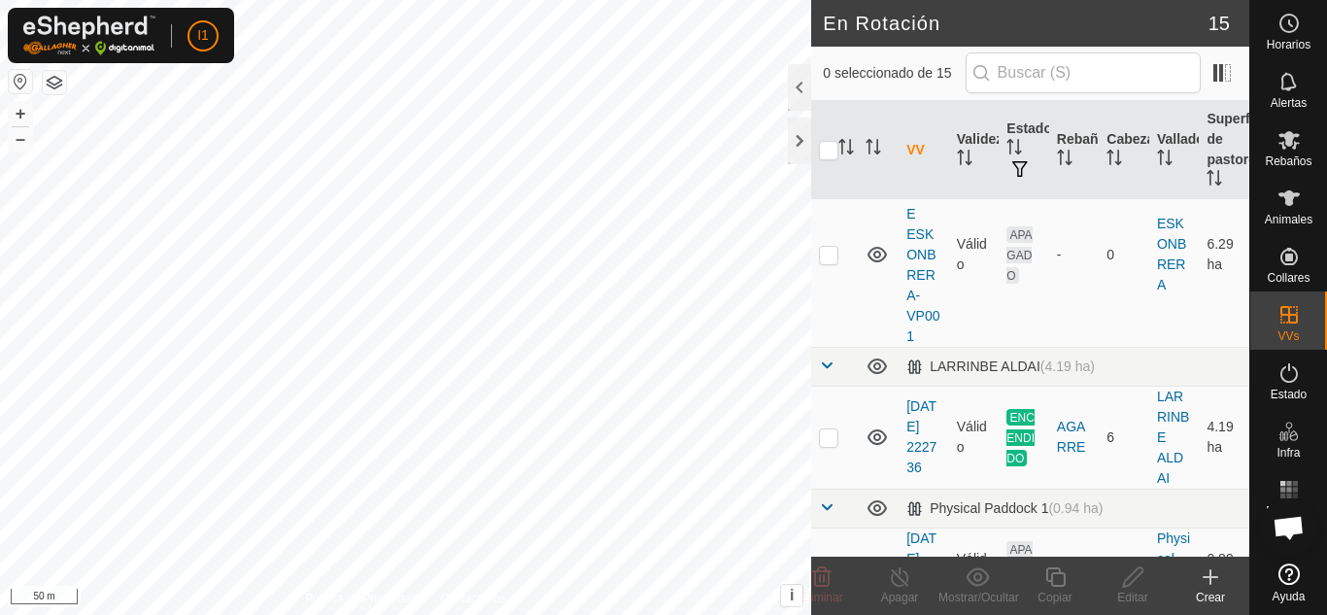
scroll to position [1069, 0]
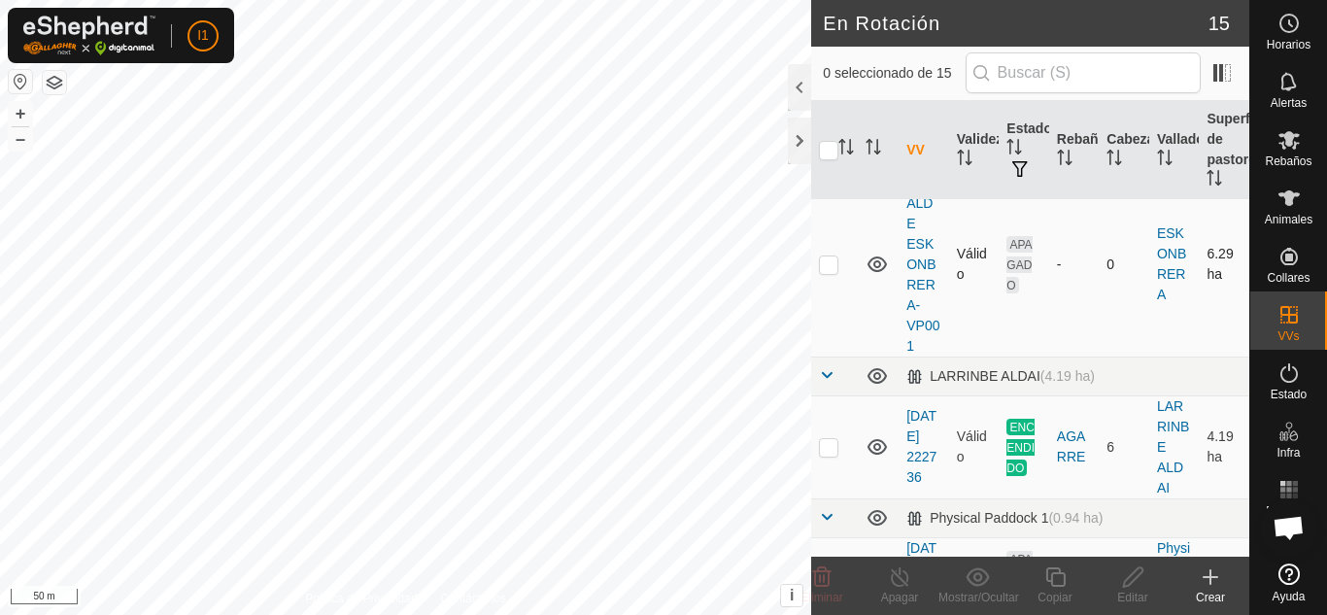
click at [827, 357] on td at bounding box center [834, 264] width 47 height 185
checkbox input "true"
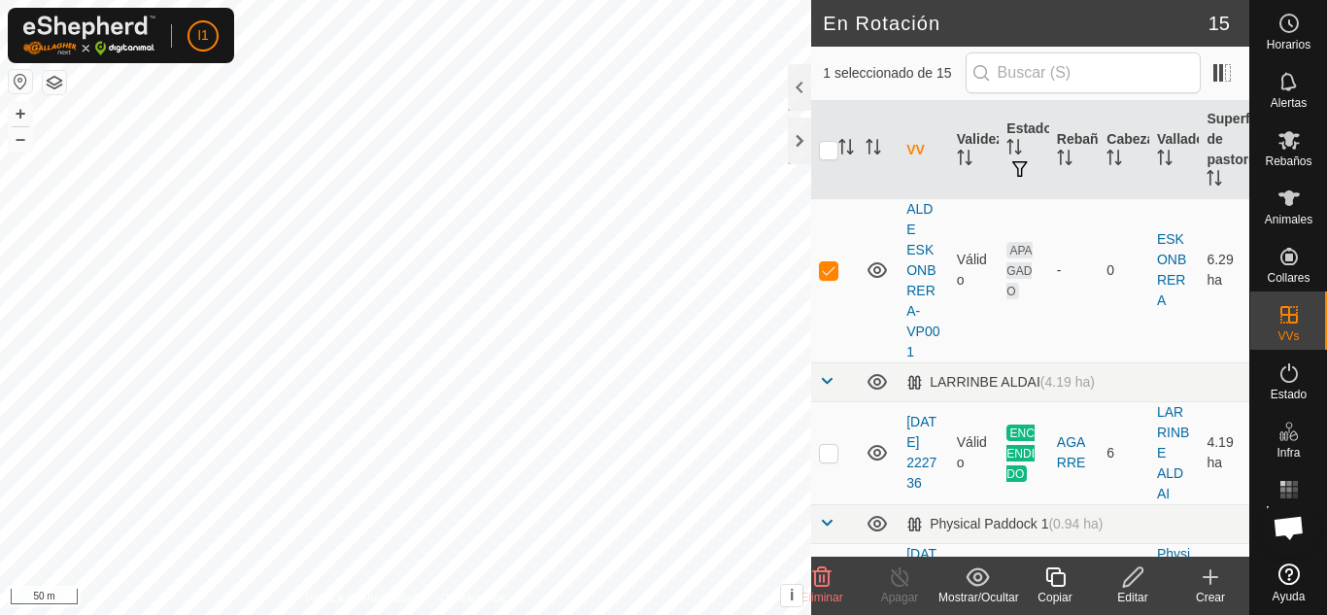
click at [837, 114] on p-checkbox at bounding box center [828, 106] width 19 height 16
checkbox input "false"
click at [827, 278] on p-checkbox at bounding box center [828, 270] width 19 height 16
checkbox input "false"
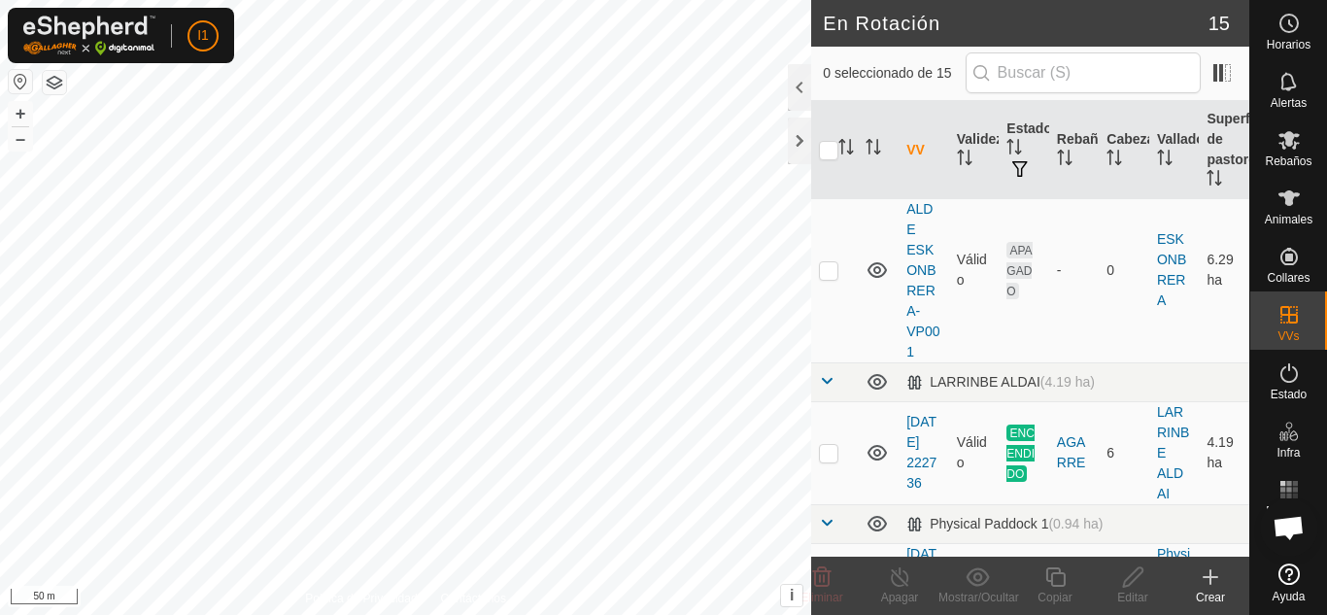
click at [839, 178] on td at bounding box center [834, 106] width 47 height 144
checkbox input "false"
click at [829, 278] on p-checkbox at bounding box center [828, 270] width 19 height 16
checkbox input "true"
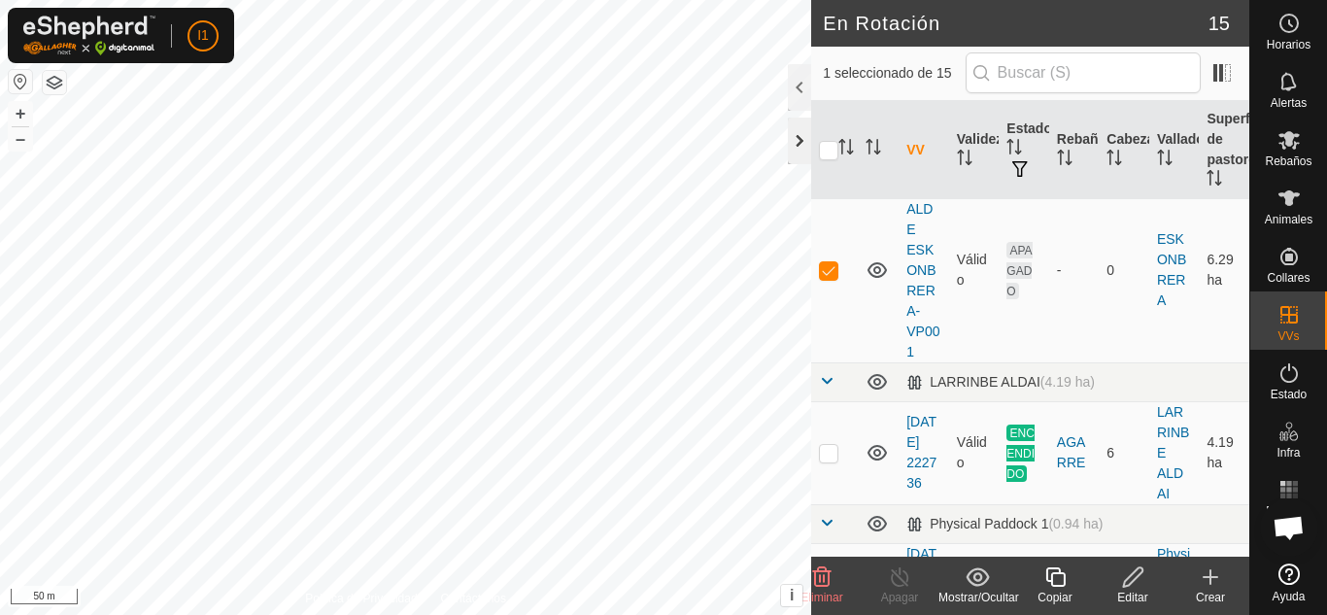
click at [801, 133] on div at bounding box center [799, 141] width 23 height 47
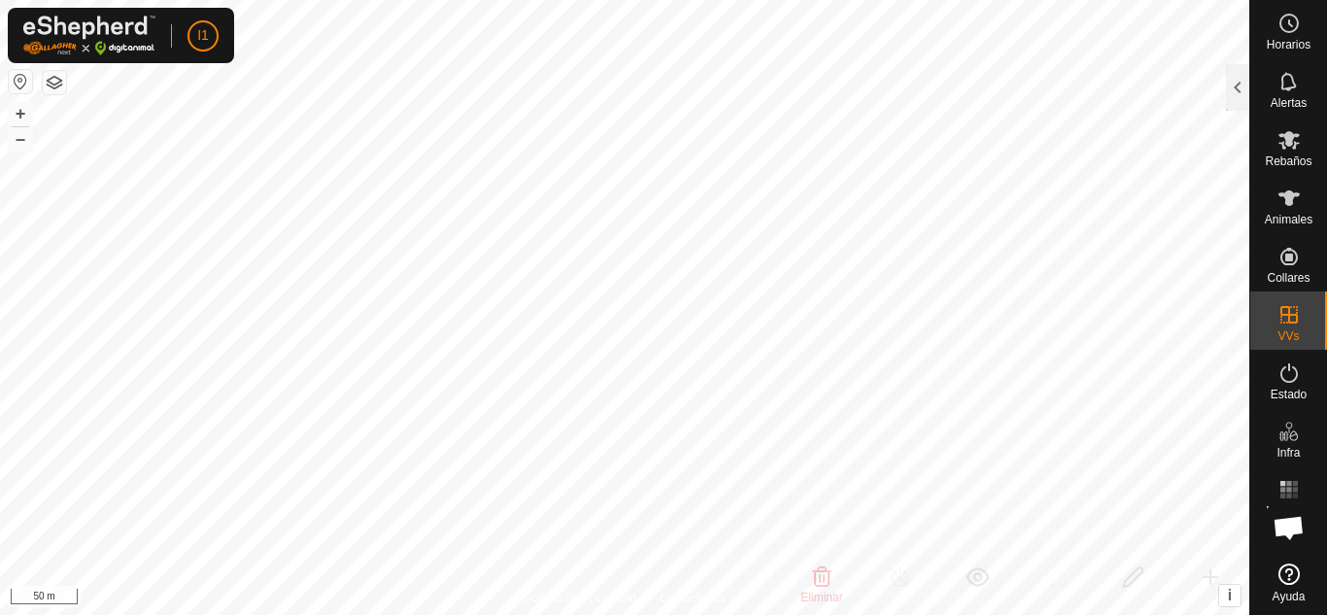
scroll to position [3842, 0]
click at [1292, 153] on es-mob-svg-icon at bounding box center [1289, 139] width 35 height 31
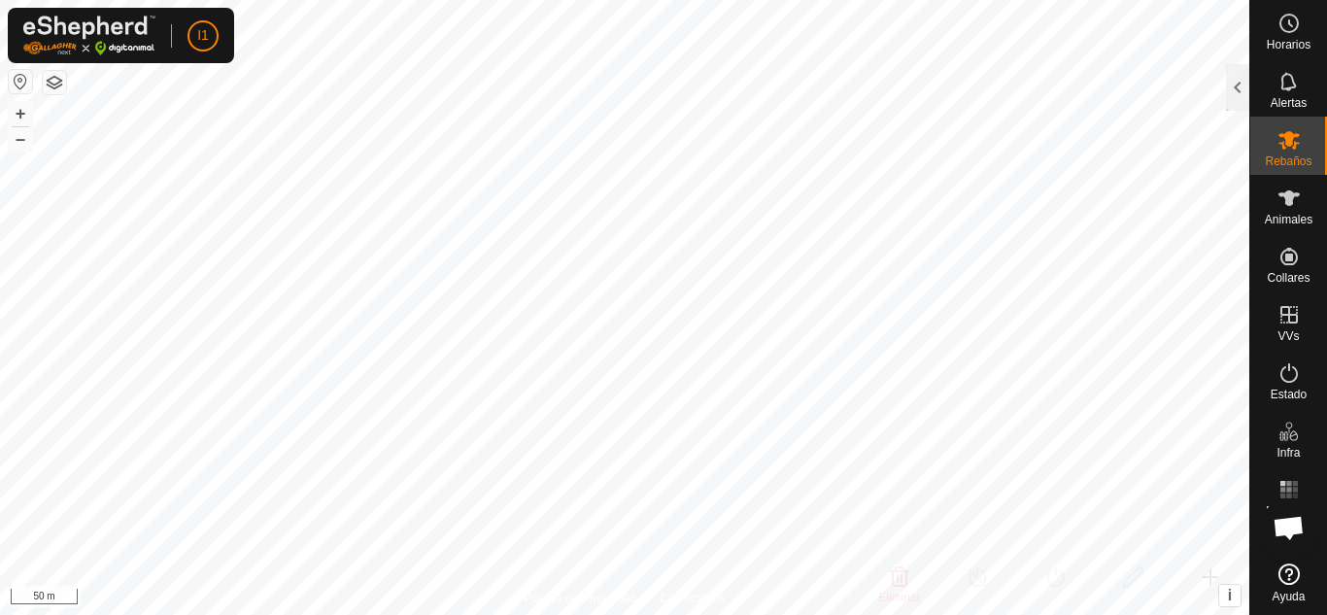
click at [1291, 153] on es-mob-svg-icon at bounding box center [1289, 139] width 35 height 31
click at [1245, 77] on div at bounding box center [1237, 87] width 23 height 47
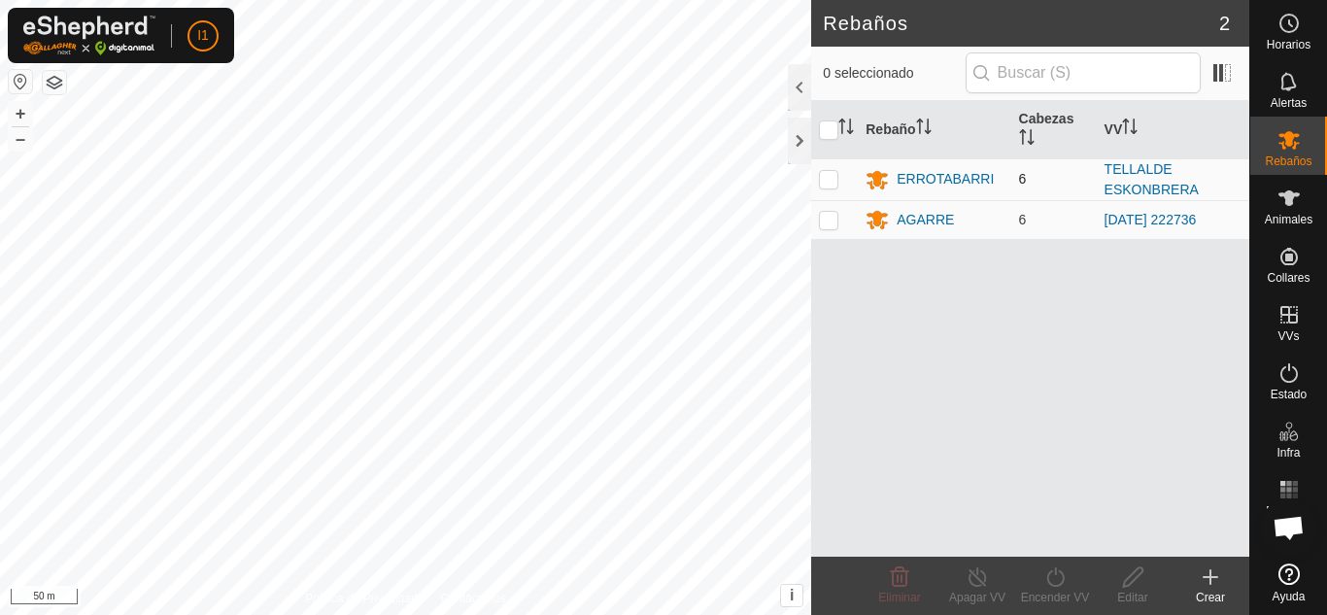
click at [835, 172] on p-checkbox at bounding box center [828, 179] width 19 height 16
checkbox input "true"
click at [977, 587] on icon at bounding box center [978, 576] width 24 height 23
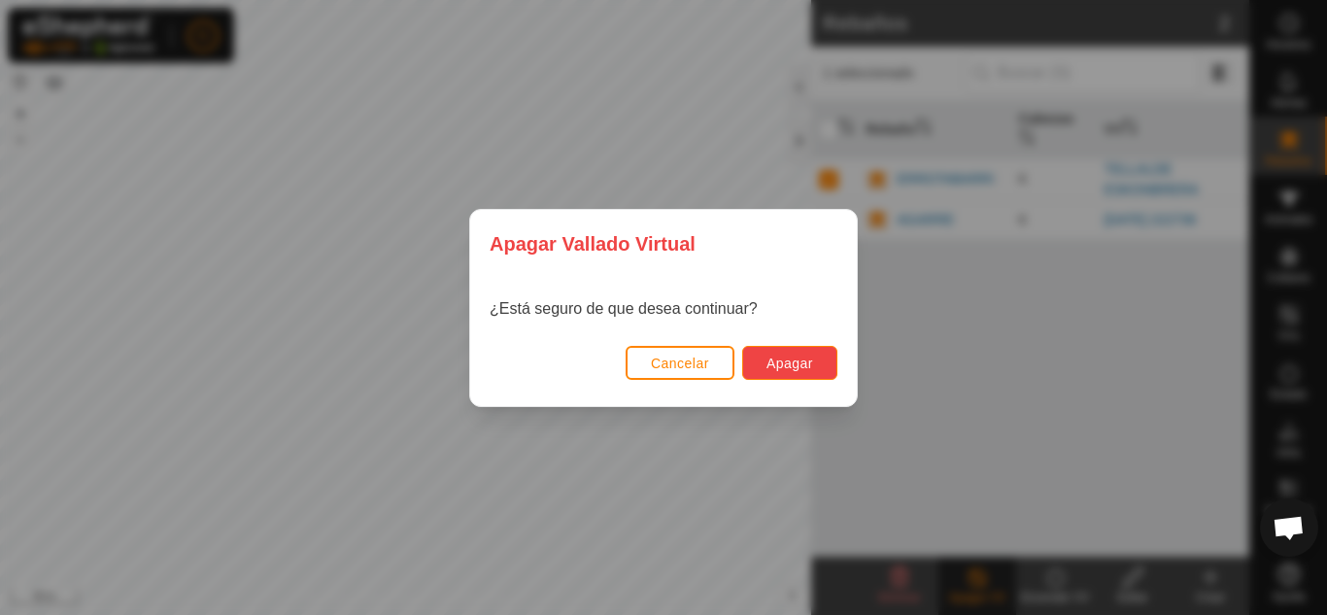
click at [817, 366] on button "Apagar" at bounding box center [789, 363] width 95 height 34
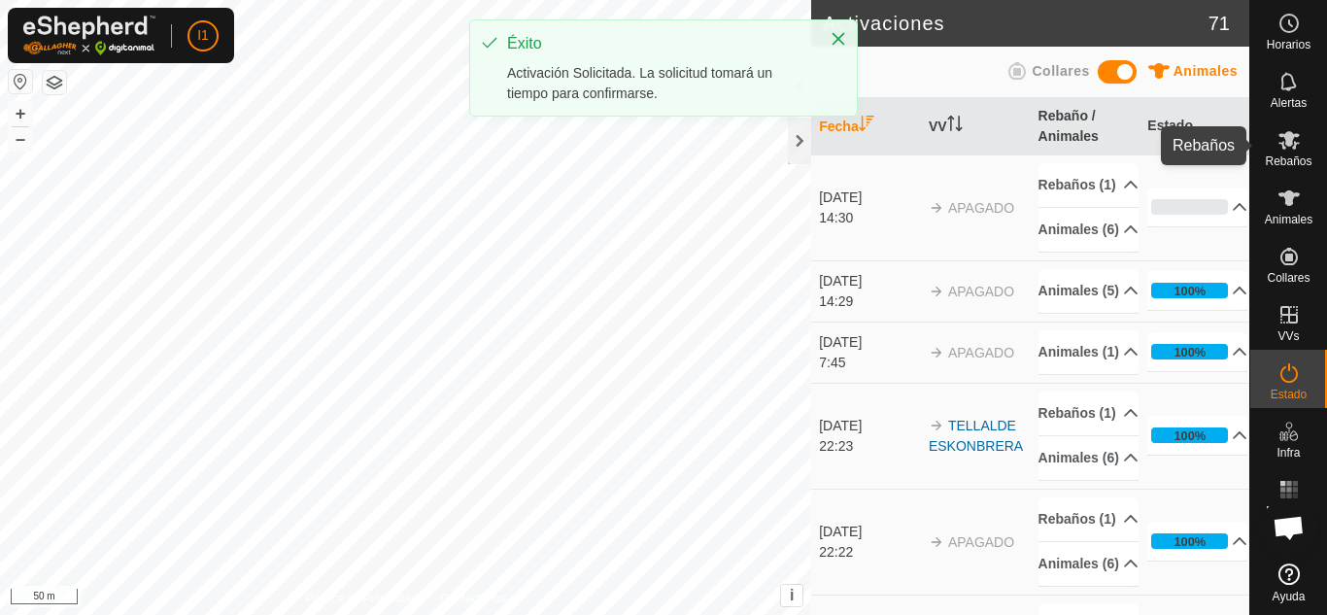
click at [1326, 118] on div "Rebaños" at bounding box center [1289, 146] width 77 height 58
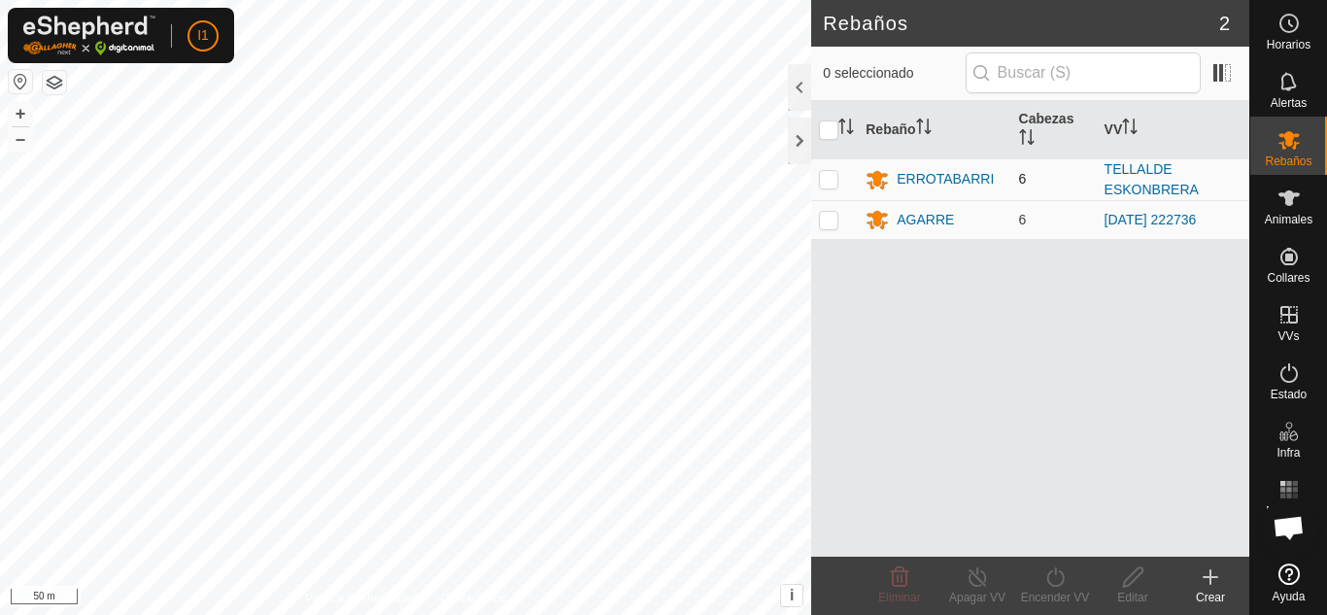
click at [836, 178] on p-checkbox at bounding box center [828, 179] width 19 height 16
checkbox input "true"
click at [1062, 594] on div "Encender VV" at bounding box center [1055, 597] width 78 height 17
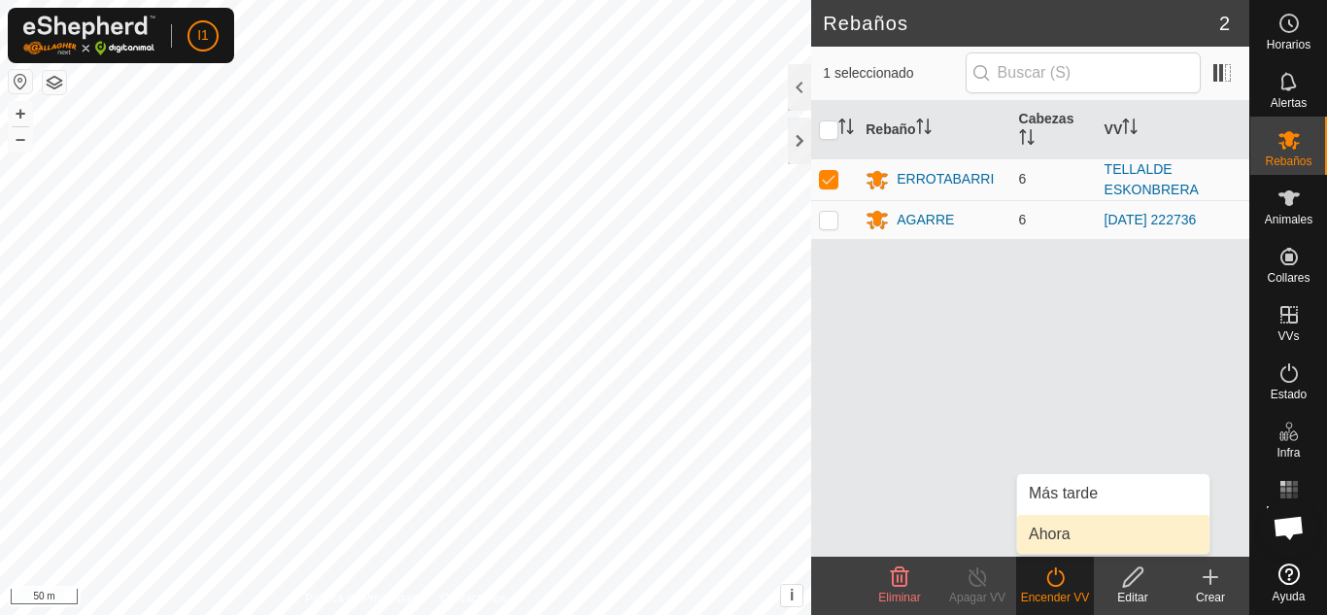
click at [1063, 523] on link "Ahora" at bounding box center [1113, 534] width 192 height 39
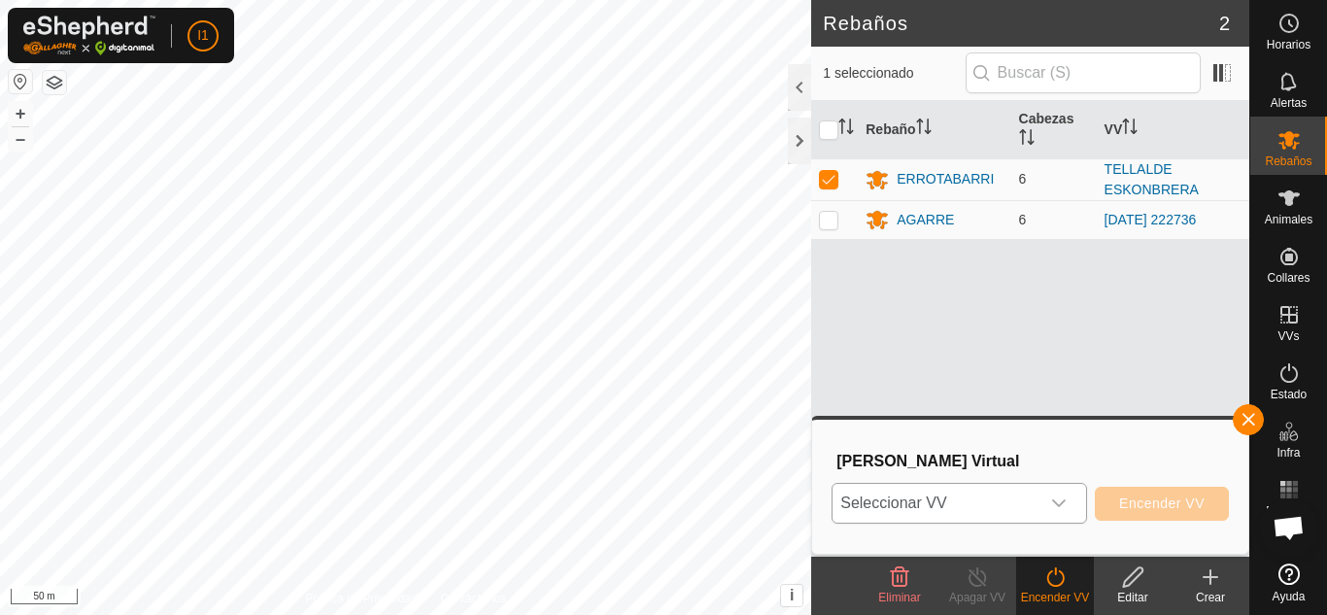
click at [1062, 503] on icon "dropdown trigger" at bounding box center [1059, 503] width 14 height 8
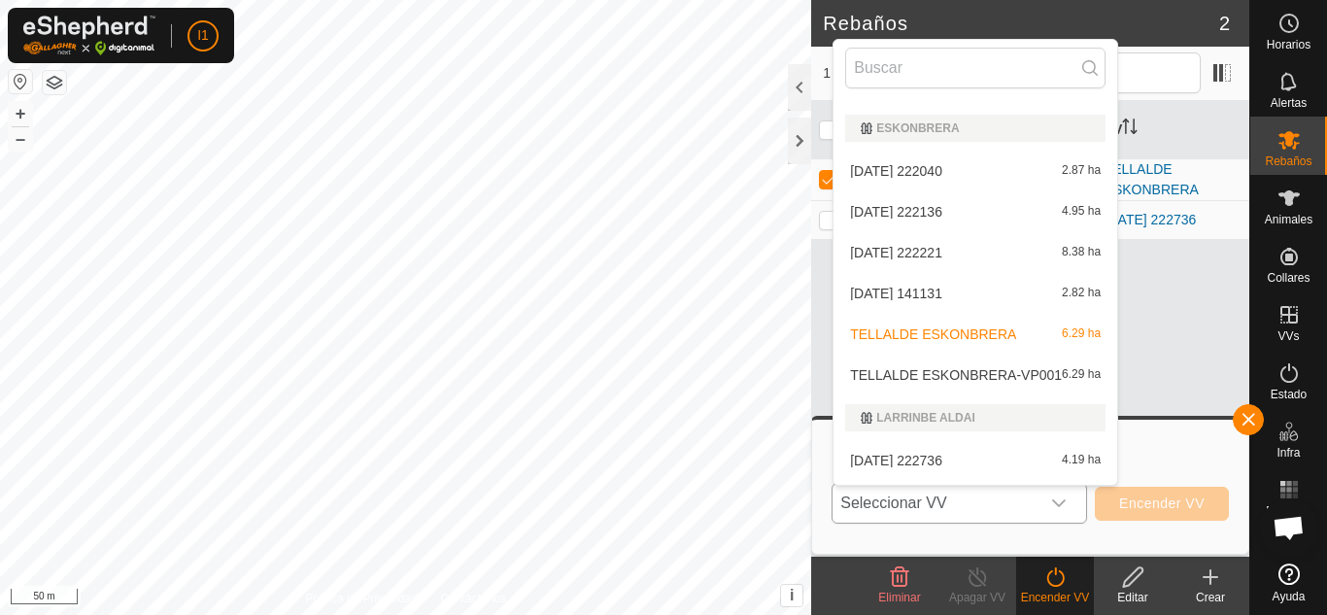
scroll to position [285, 0]
click at [1009, 378] on li "TELLALDE ESKONBRERA-VP001 6.29 ha" at bounding box center [976, 377] width 284 height 39
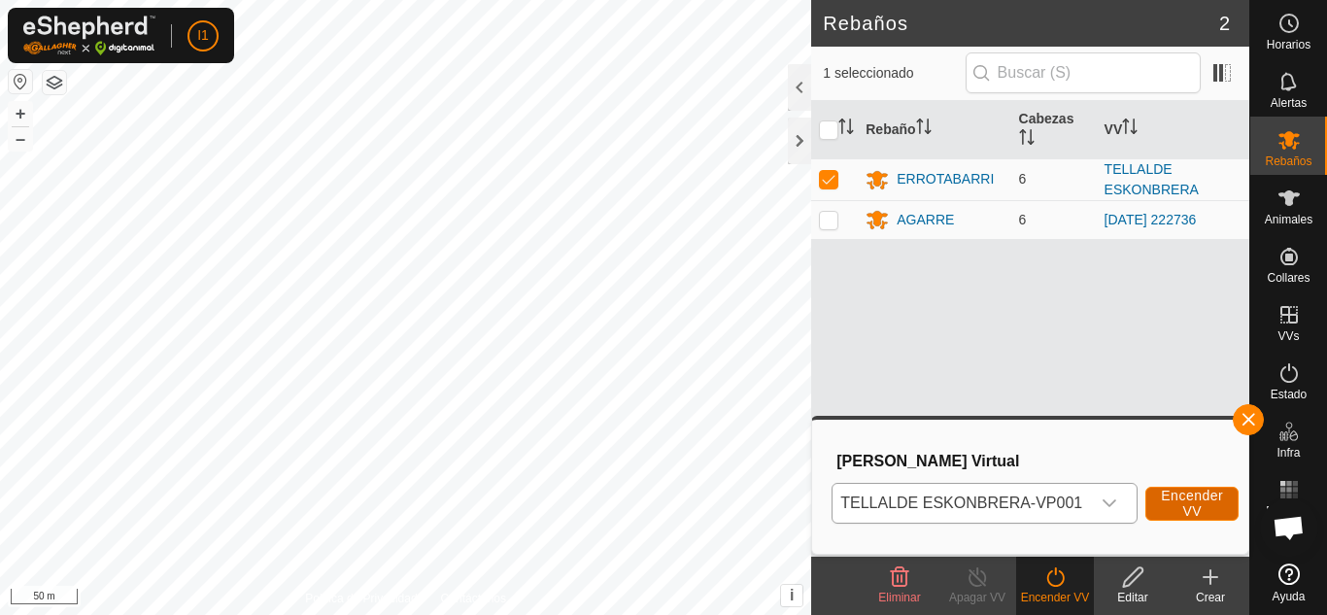
click at [1183, 492] on span "Encender VV" at bounding box center [1192, 503] width 62 height 31
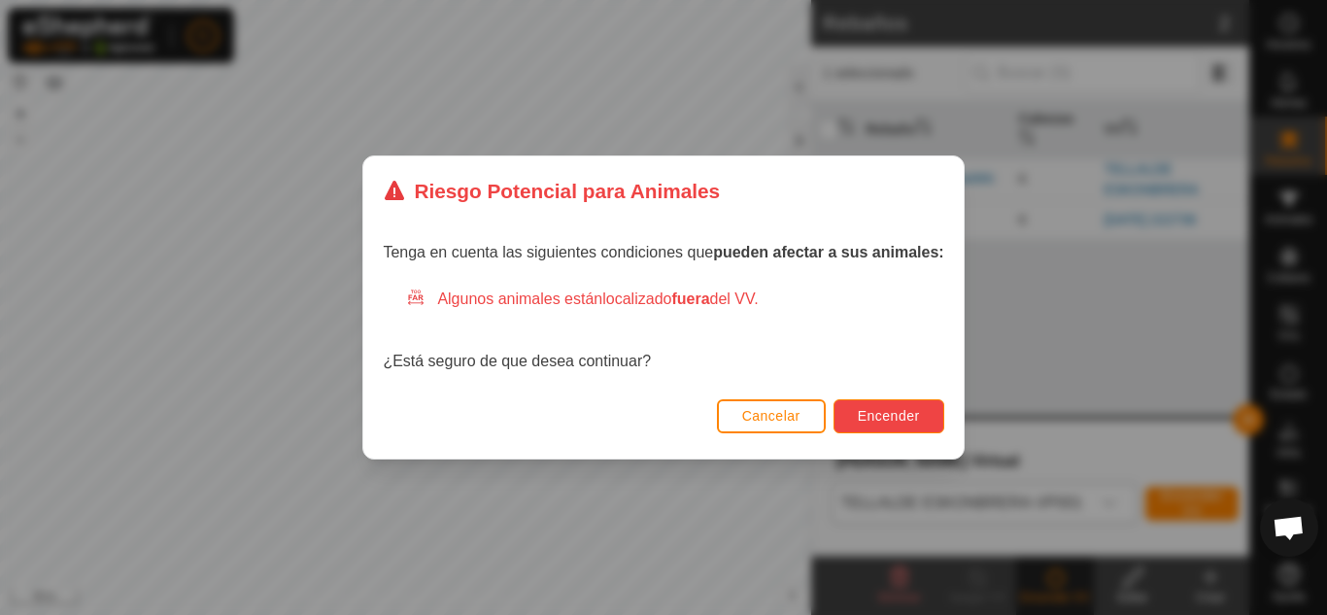
click at [887, 407] on button "Encender" at bounding box center [889, 416] width 111 height 34
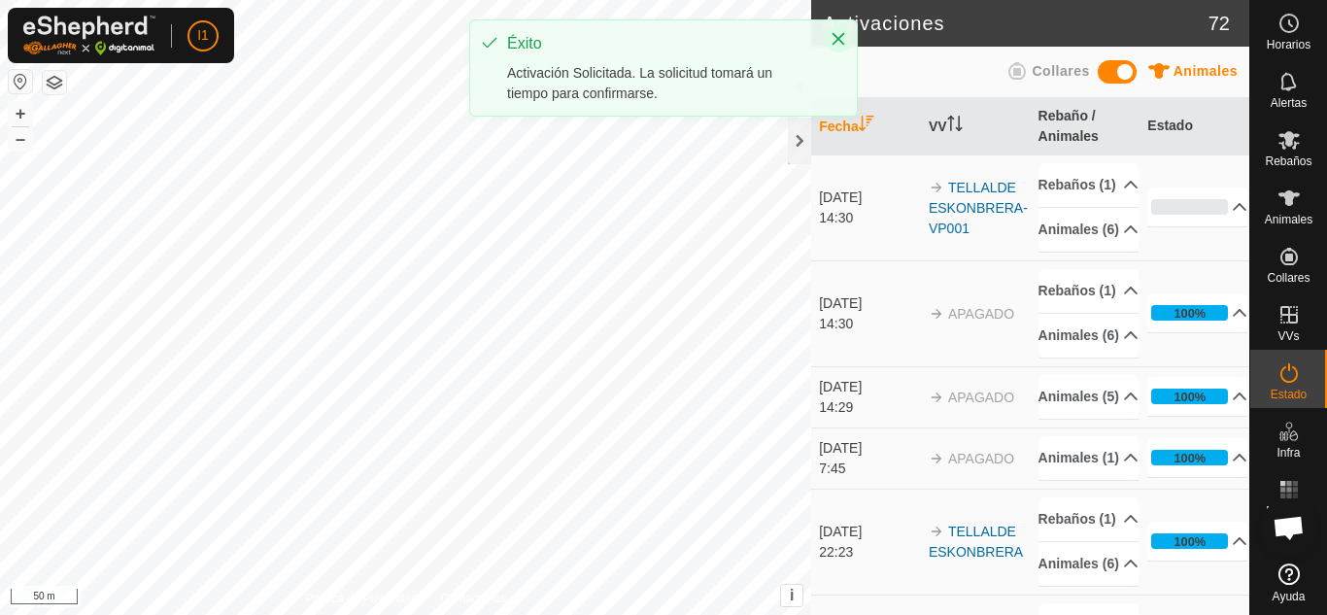
click at [841, 47] on button "Close" at bounding box center [838, 38] width 27 height 27
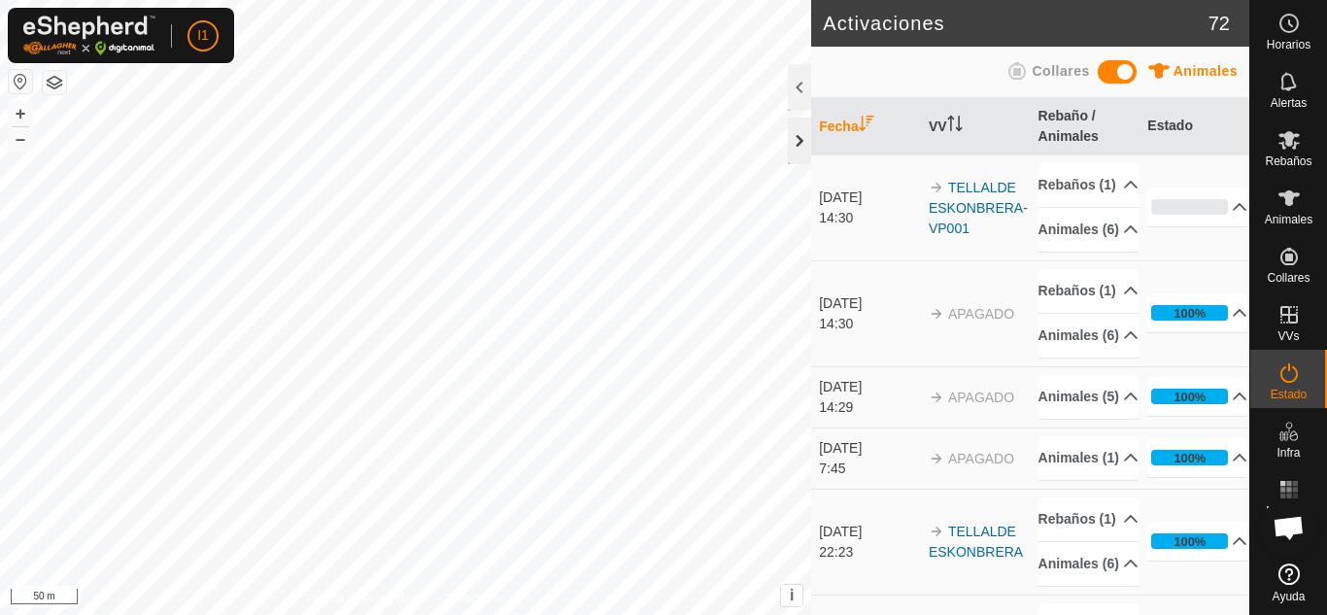
click at [798, 140] on div at bounding box center [799, 141] width 23 height 47
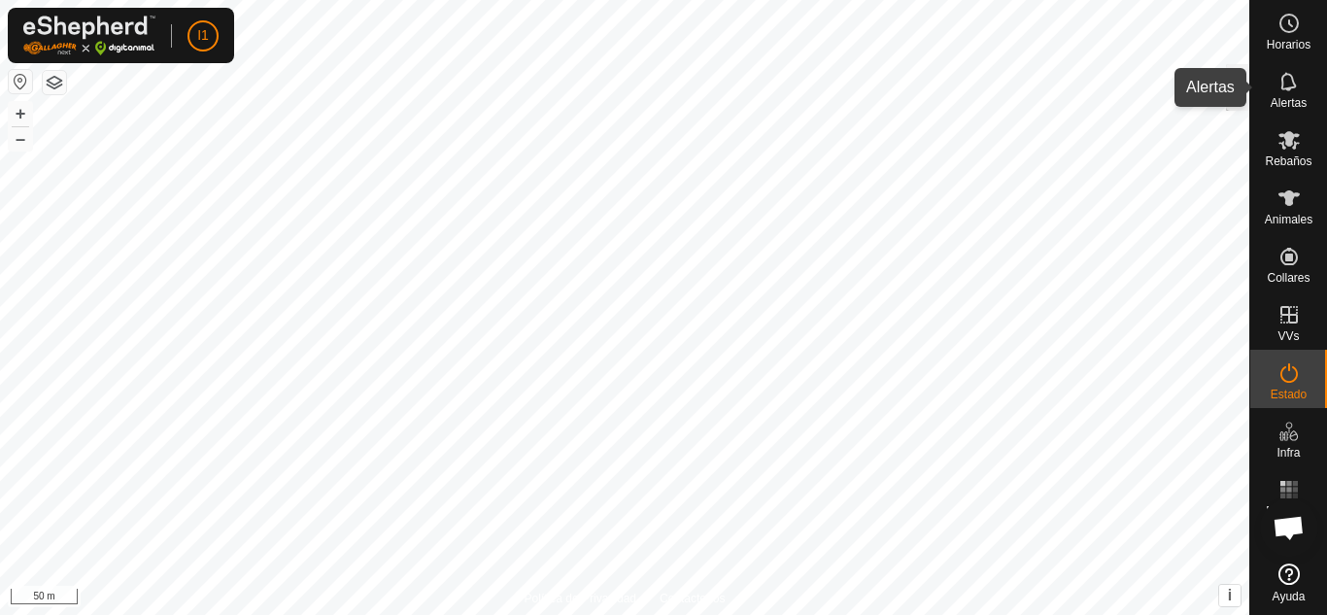
click at [1297, 81] on icon at bounding box center [1289, 81] width 23 height 23
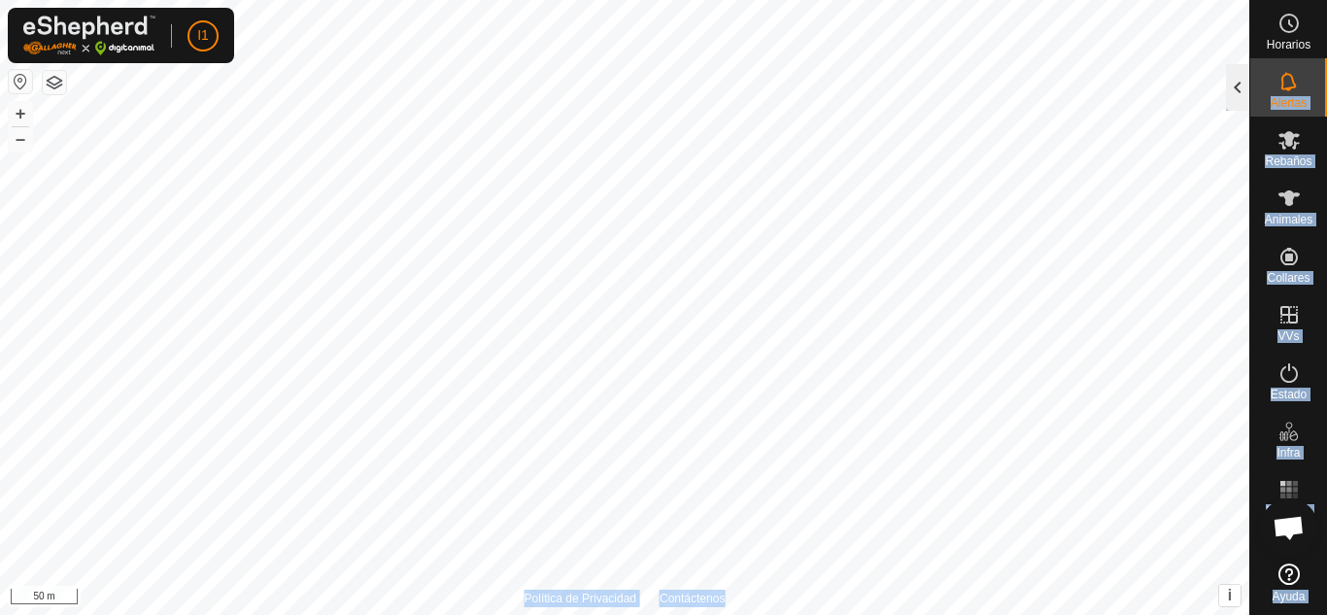
drag, startPoint x: 1297, startPoint y: 81, endPoint x: 1234, endPoint y: 95, distance: 64.8
click at [1234, 95] on div "Horarios Alertas Rebaños Animales Collares VVs Estado Infra Mapa de Calor Ayuda…" at bounding box center [663, 307] width 1327 height 615
click at [1234, 95] on div at bounding box center [1237, 87] width 23 height 47
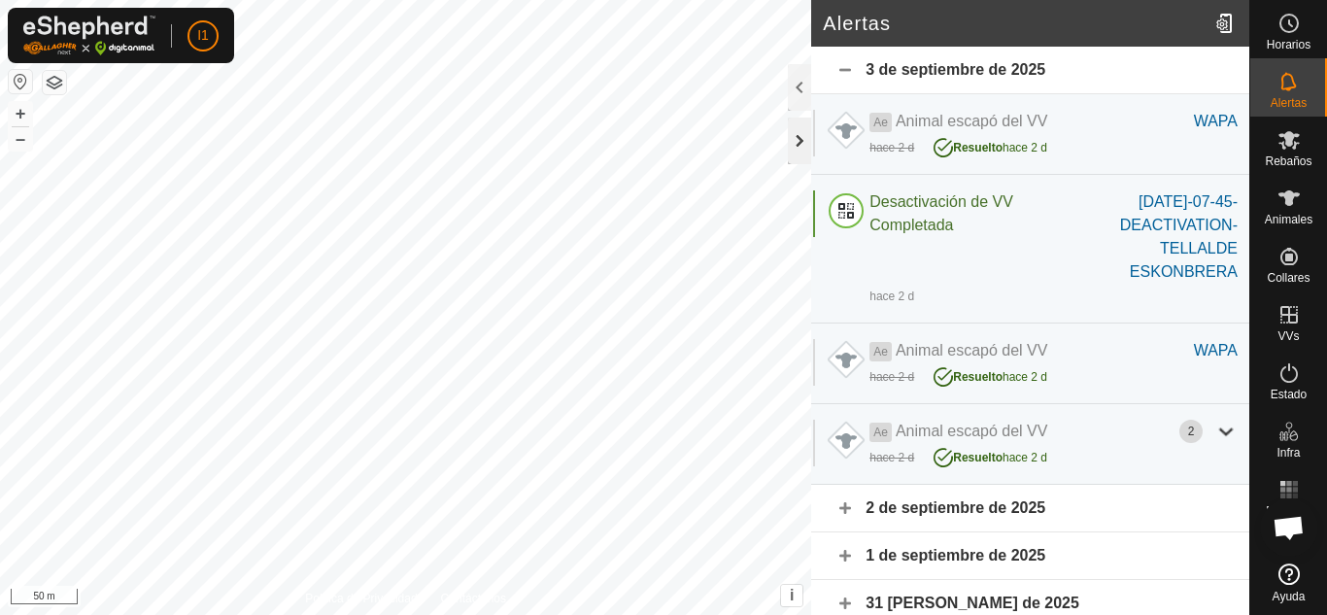
click at [802, 147] on div at bounding box center [799, 141] width 23 height 47
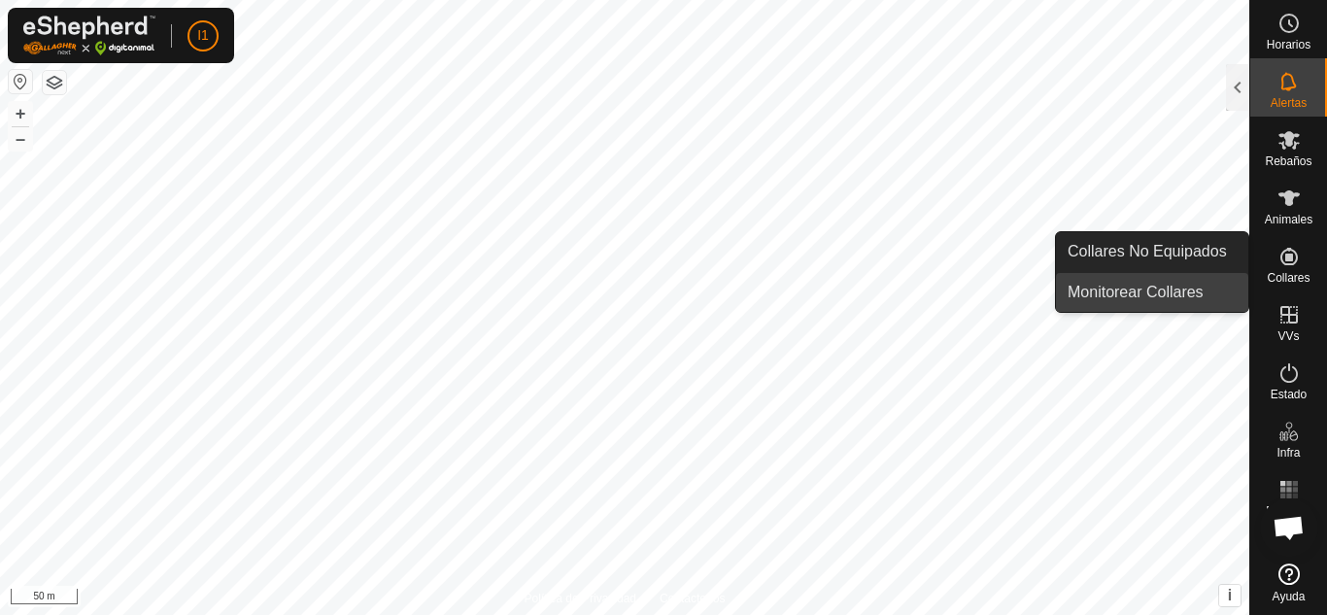
click at [1211, 288] on link "Monitorear Collares" at bounding box center [1152, 292] width 192 height 39
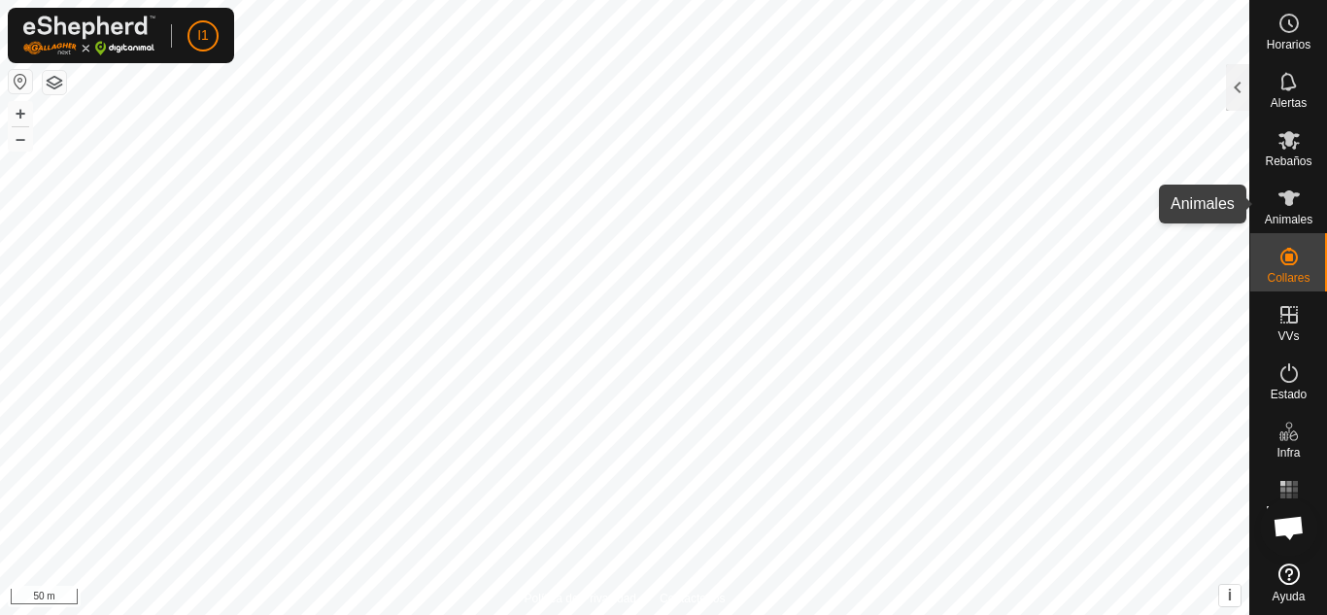
click at [1307, 218] on span "Animales" at bounding box center [1289, 220] width 48 height 12
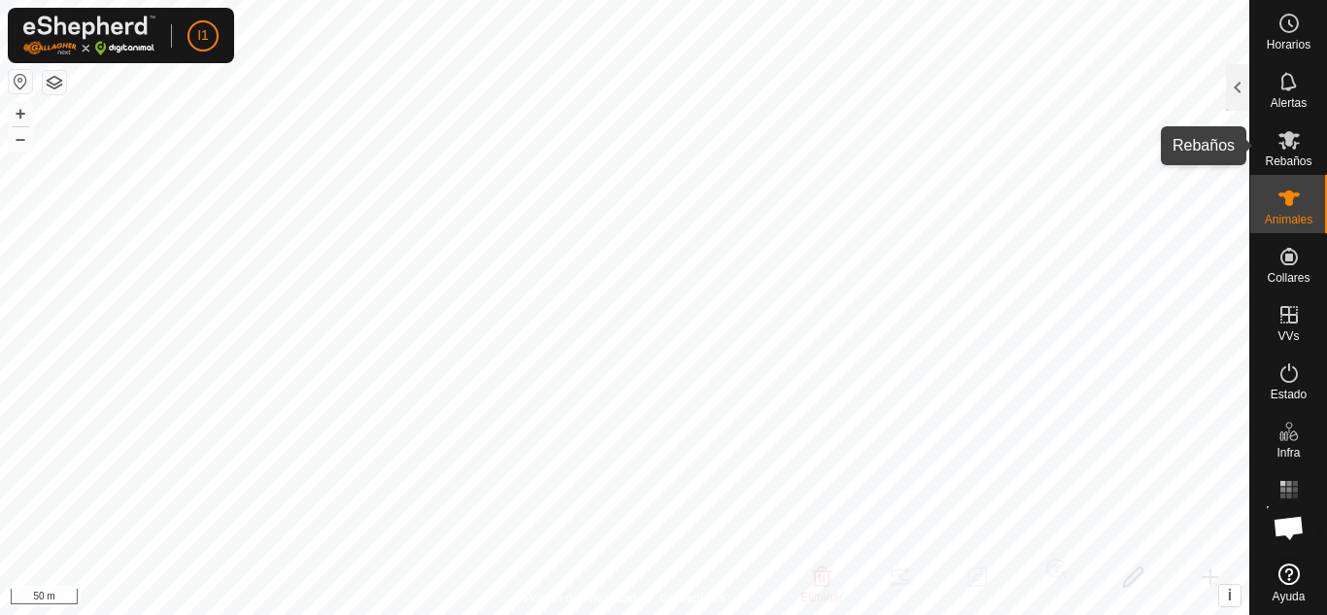
click at [1301, 145] on es-mob-svg-icon at bounding box center [1289, 139] width 35 height 31
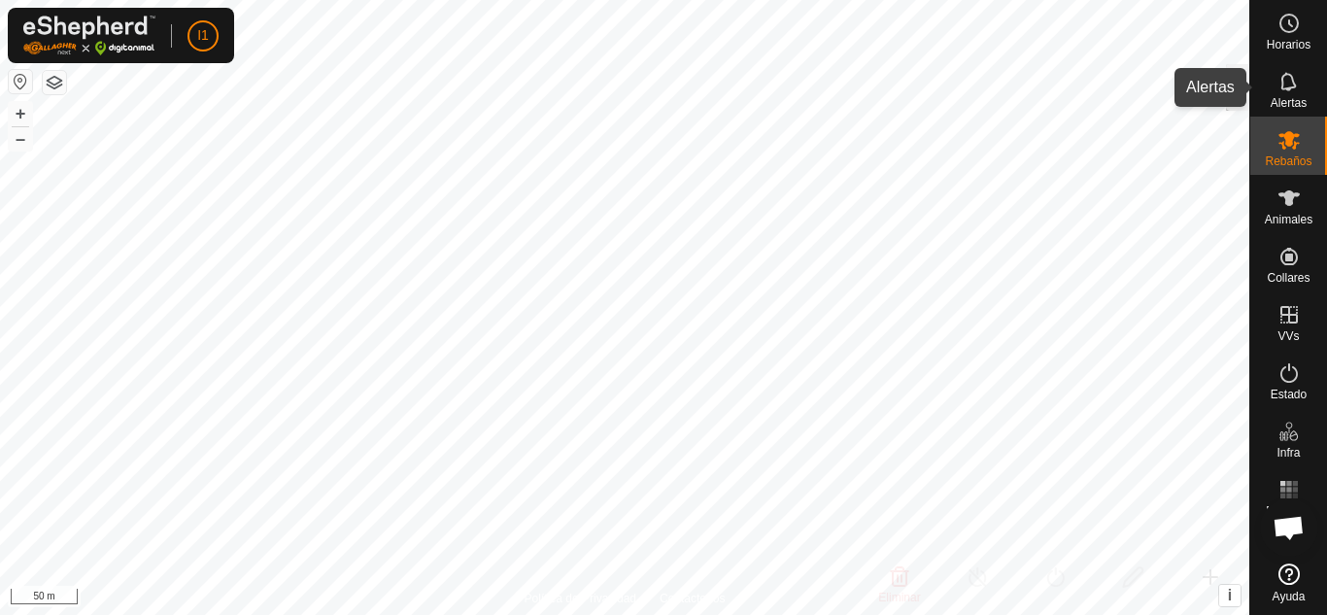
click at [1298, 110] on div "Alertas" at bounding box center [1289, 87] width 77 height 58
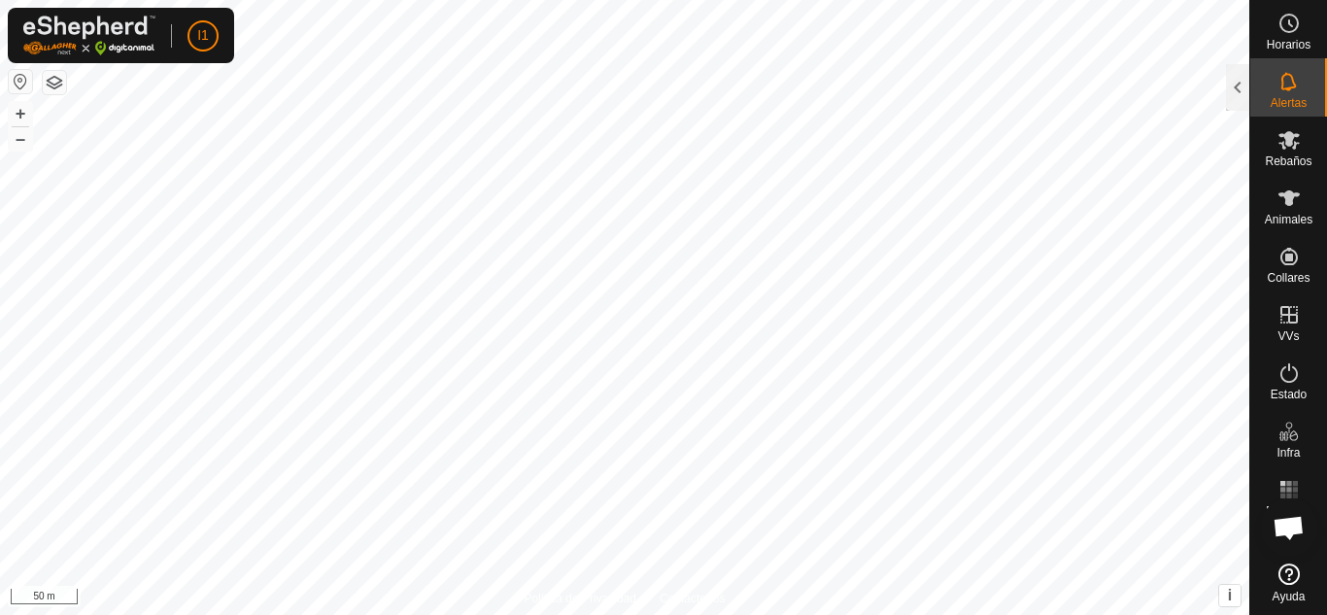
click at [1281, 88] on icon at bounding box center [1289, 81] width 23 height 23
click at [1243, 76] on div at bounding box center [1237, 87] width 23 height 47
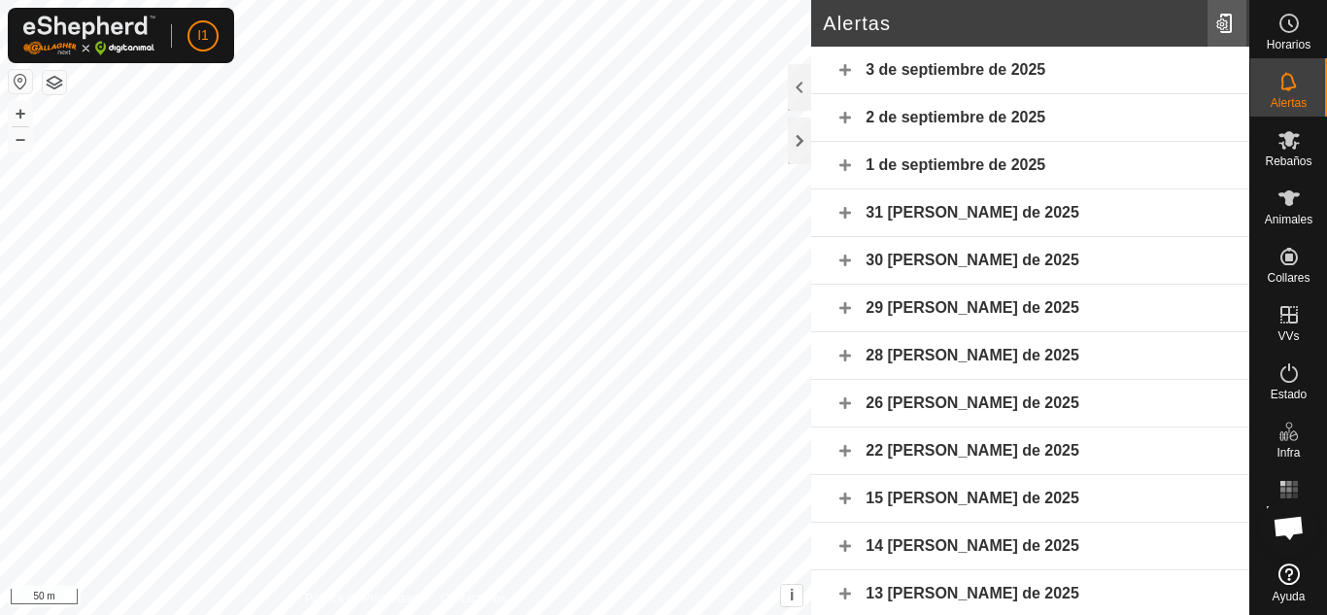
click at [1217, 16] on div at bounding box center [1227, 23] width 39 height 54
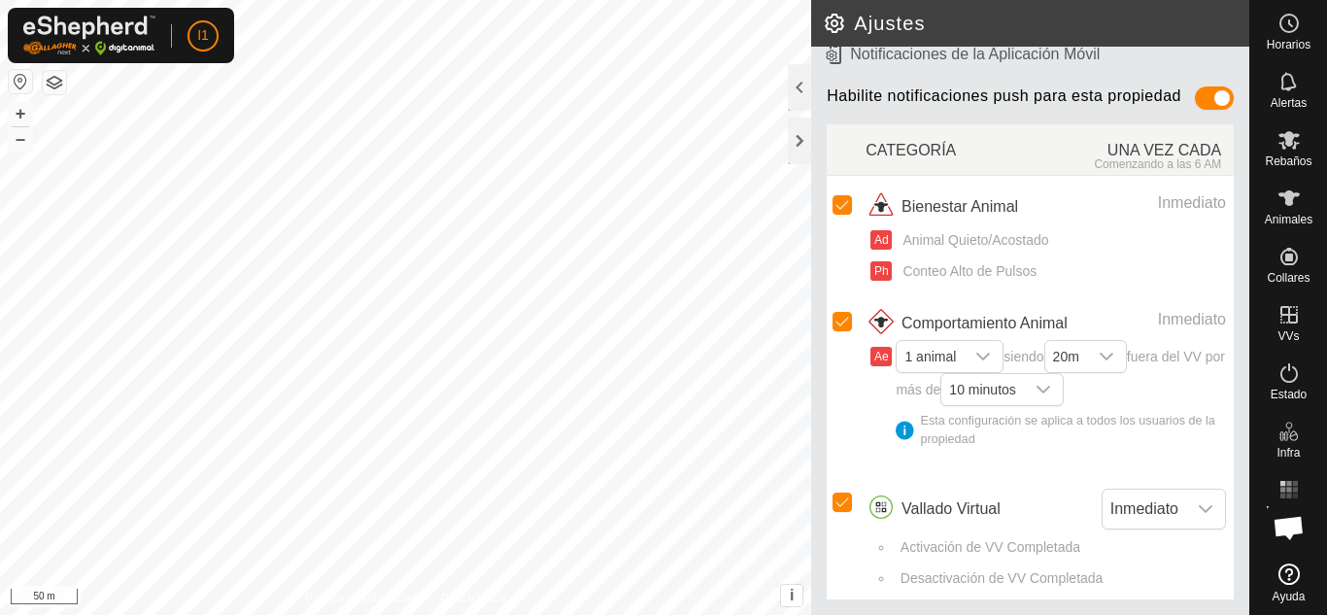
scroll to position [268, 0]
click at [1023, 387] on span "10 minutos" at bounding box center [983, 389] width 82 height 31
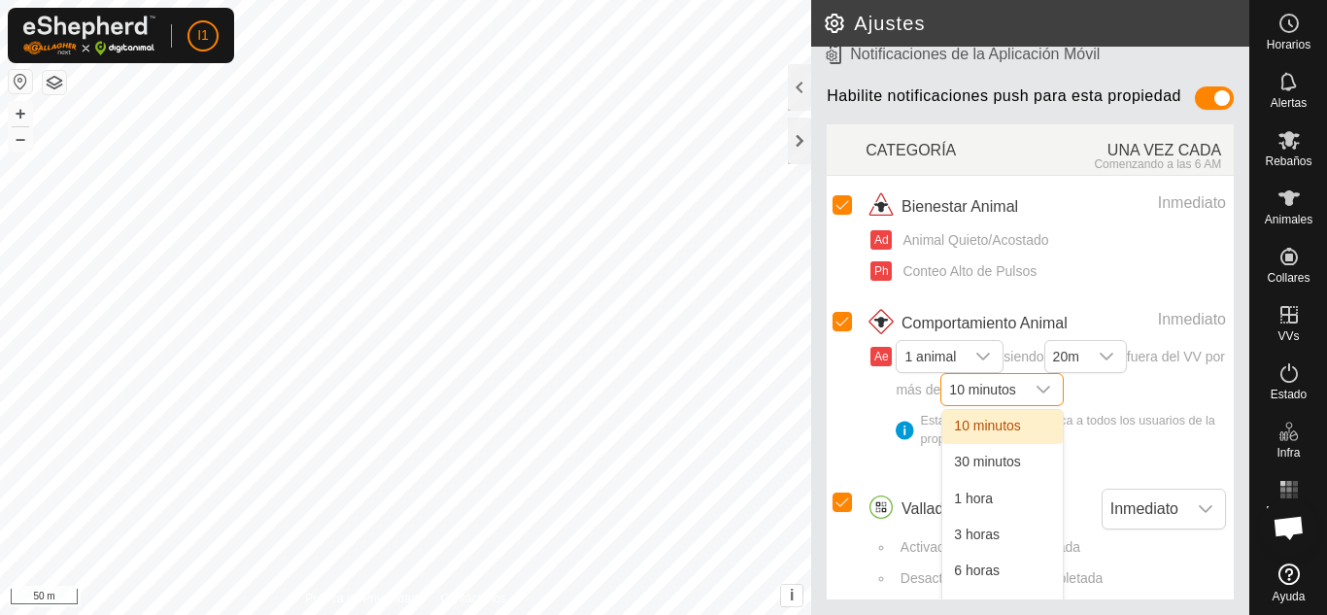
click at [1017, 386] on span "10 minutos" at bounding box center [983, 389] width 82 height 31
click at [1063, 381] on div "dropdown trigger" at bounding box center [1043, 389] width 39 height 31
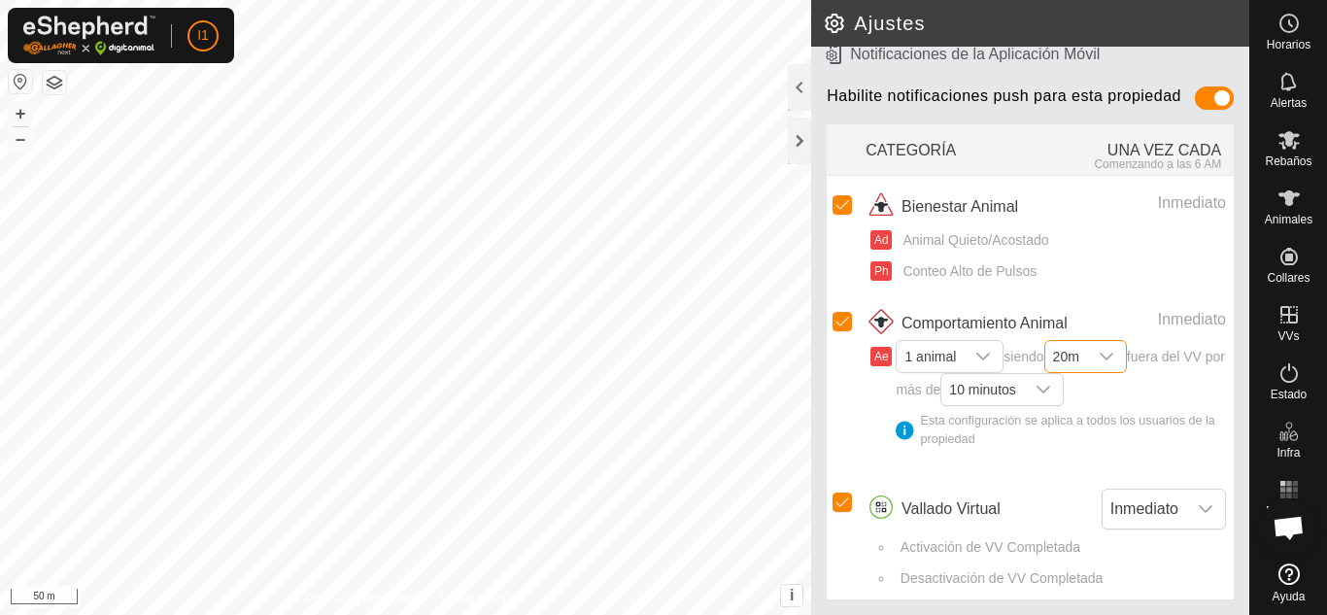
click at [1087, 353] on span "20m" at bounding box center [1066, 356] width 42 height 31
click at [1134, 261] on div "Ph Conteo Alto de Pulsos" at bounding box center [1049, 271] width 356 height 20
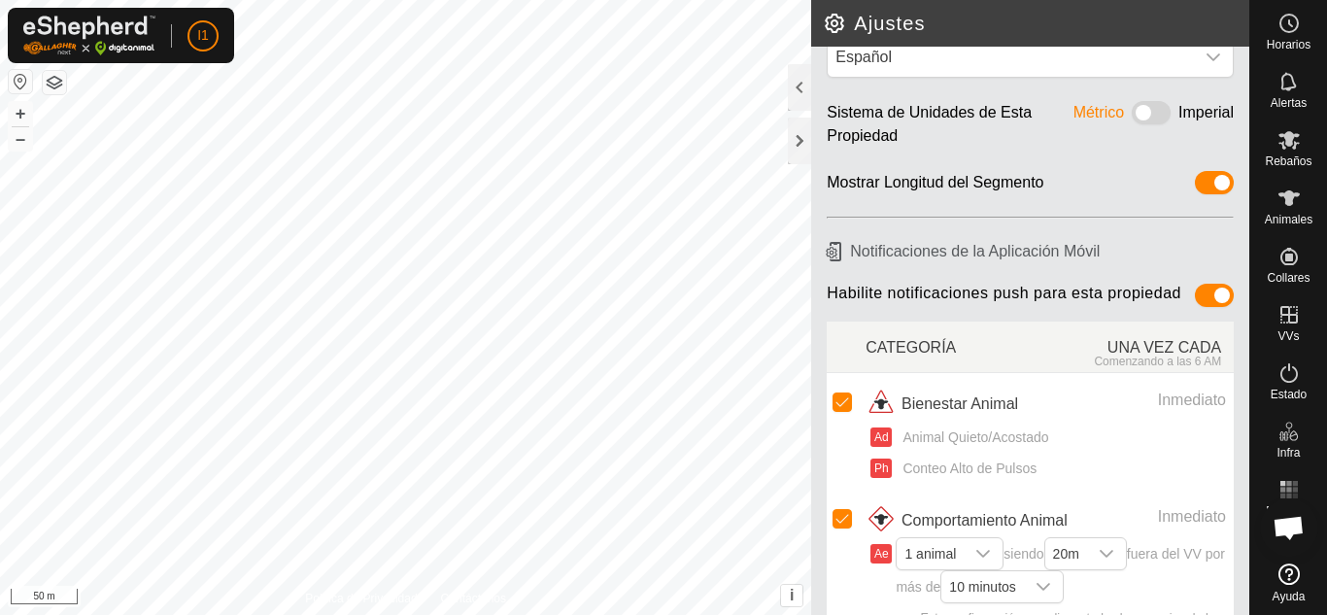
scroll to position [0, 0]
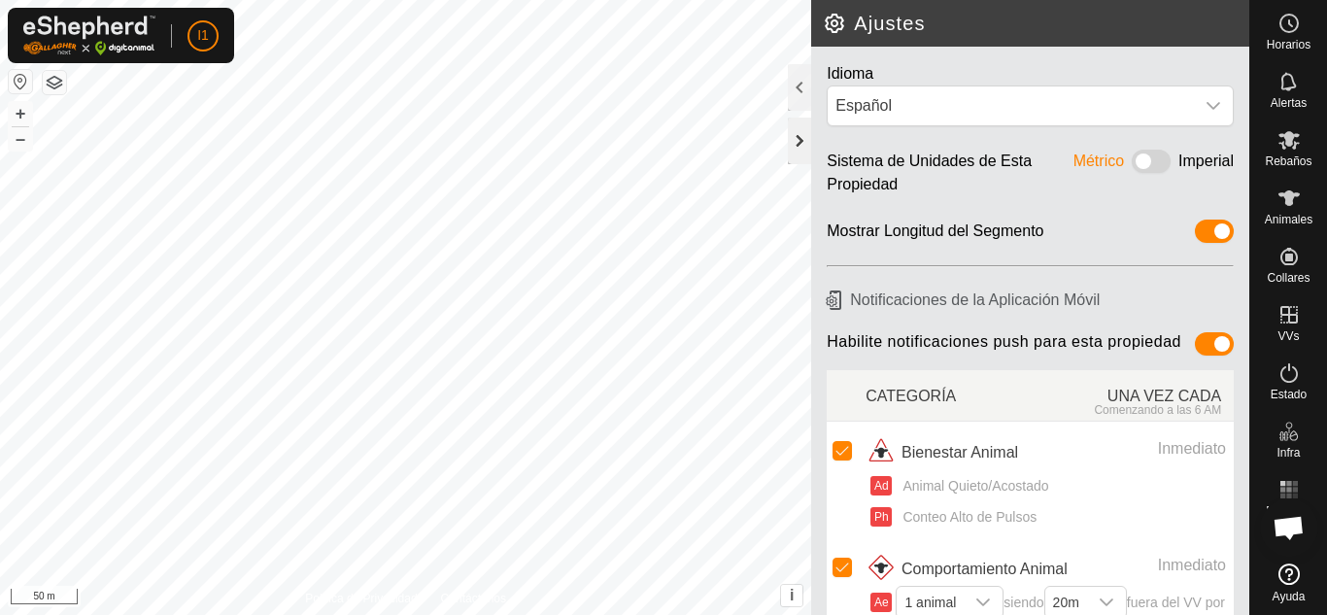
click at [798, 131] on div at bounding box center [799, 141] width 23 height 47
